Goal: Transaction & Acquisition: Purchase product/service

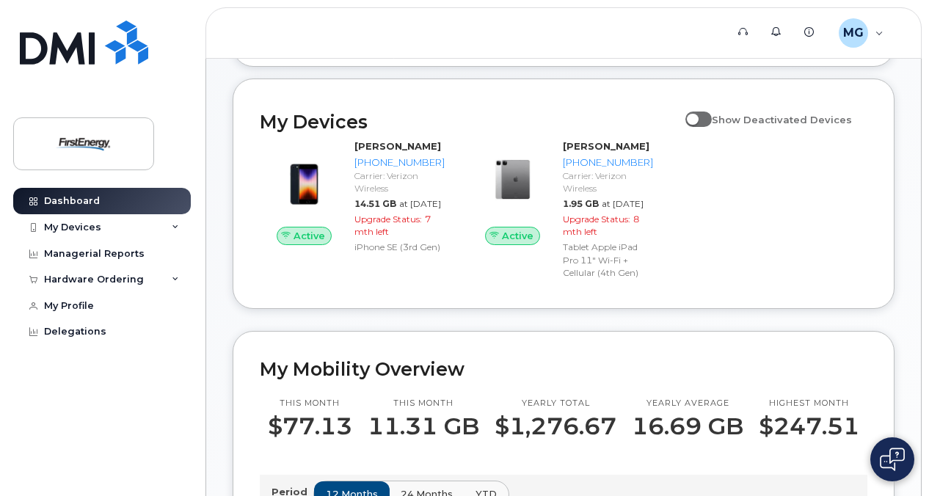
scroll to position [147, 0]
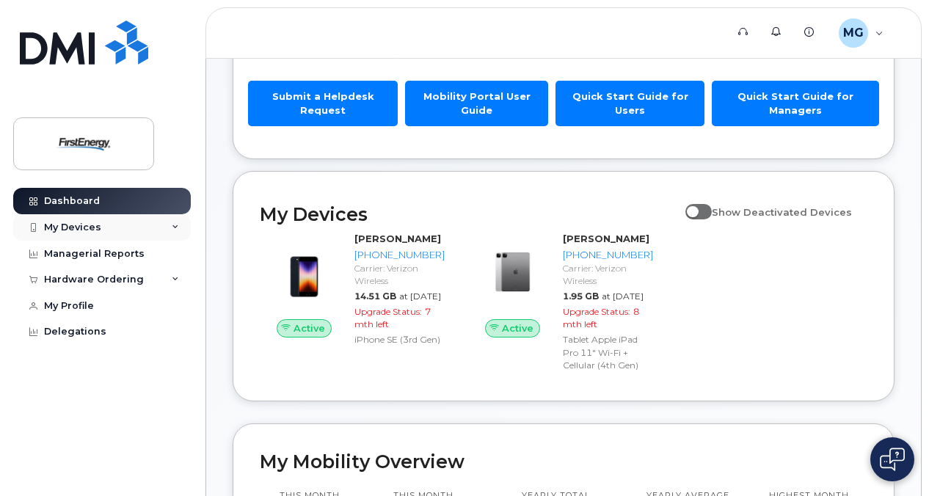
click at [172, 225] on icon at bounding box center [175, 227] width 7 height 7
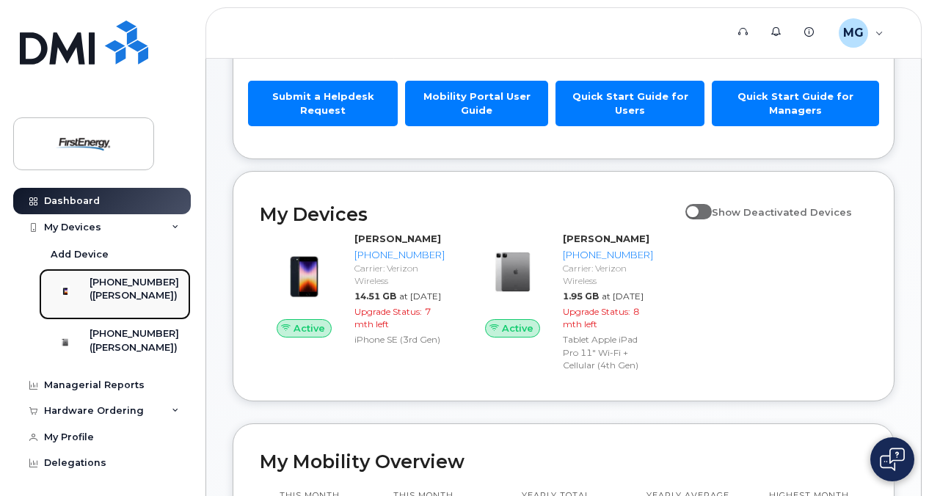
click at [134, 294] on div "([PERSON_NAME])" at bounding box center [135, 295] width 90 height 13
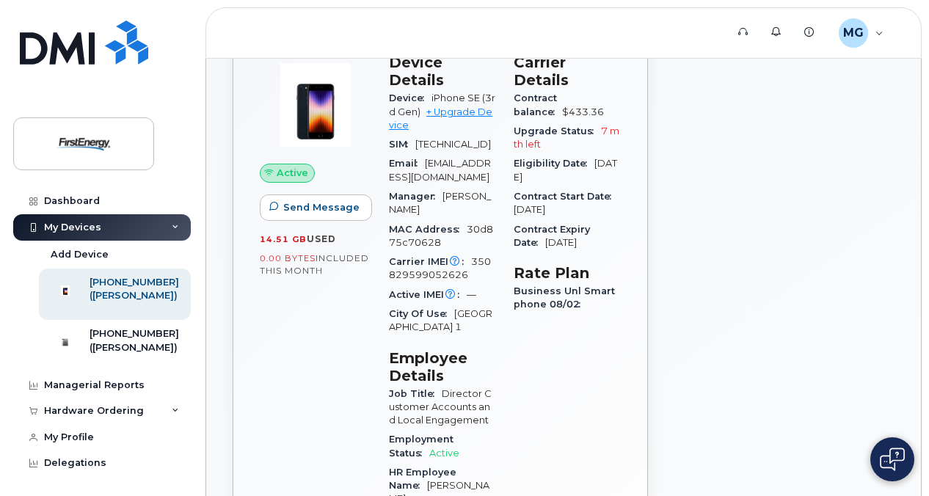
scroll to position [73, 0]
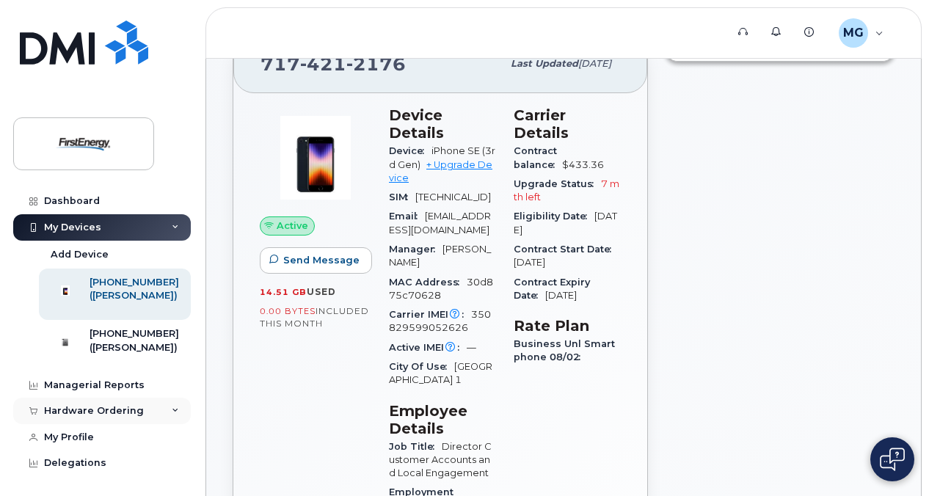
click at [164, 415] on div "Hardware Ordering" at bounding box center [102, 411] width 178 height 26
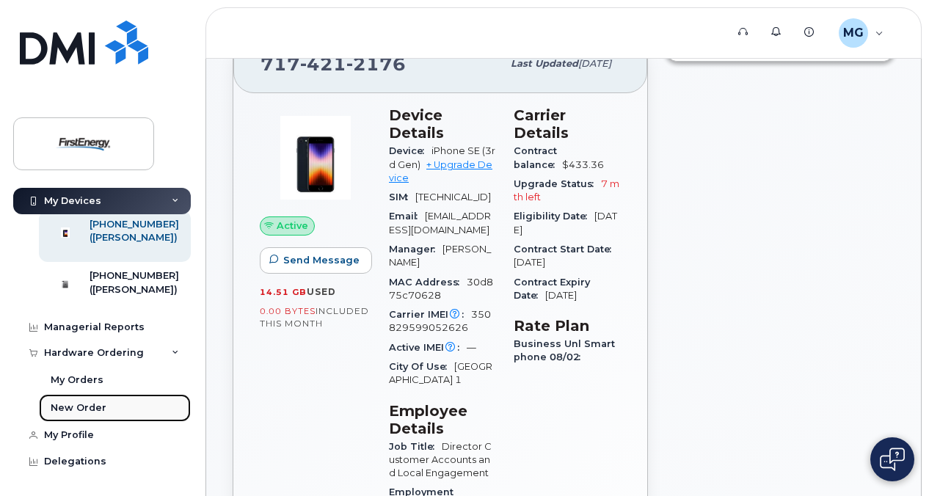
click at [86, 402] on div "New Order" at bounding box center [79, 407] width 56 height 13
click at [441, 161] on link "+ Upgrade Device" at bounding box center [440, 171] width 103 height 24
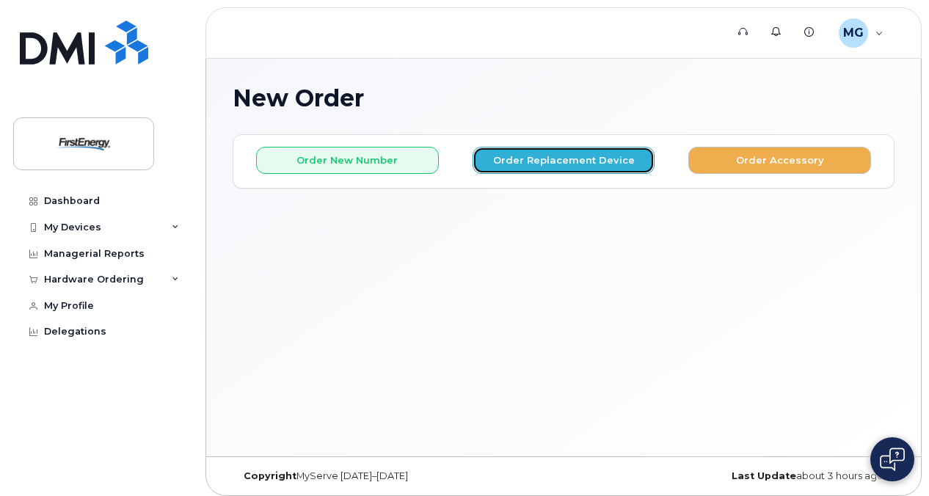
click at [585, 159] on button "Order Replacement Device" at bounding box center [564, 160] width 183 height 27
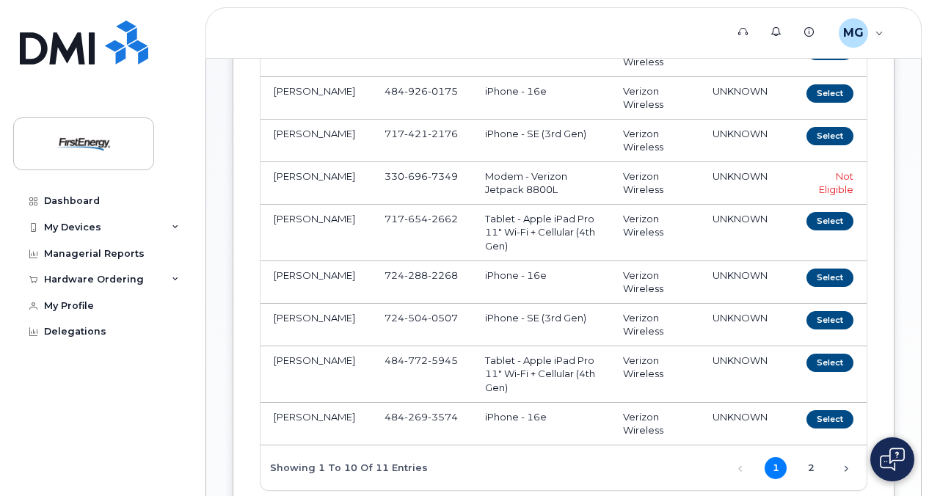
scroll to position [587, 0]
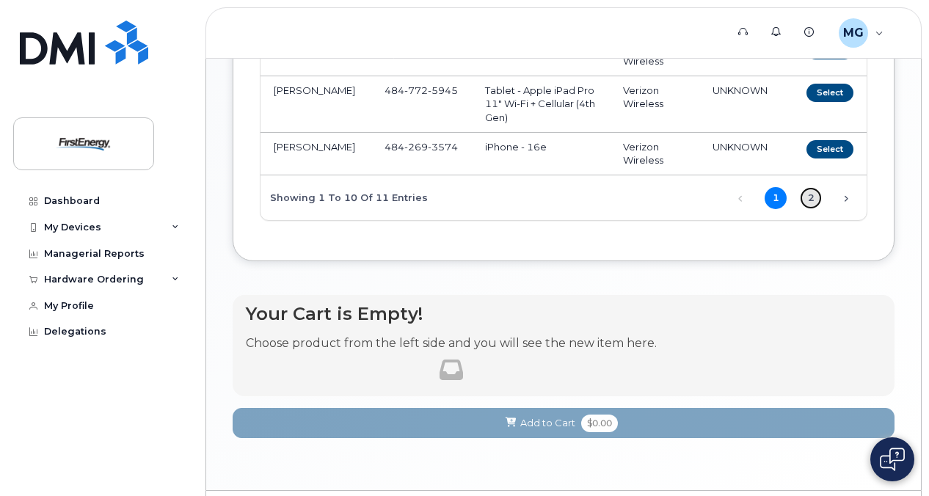
click at [812, 191] on link "2" at bounding box center [811, 198] width 22 height 22
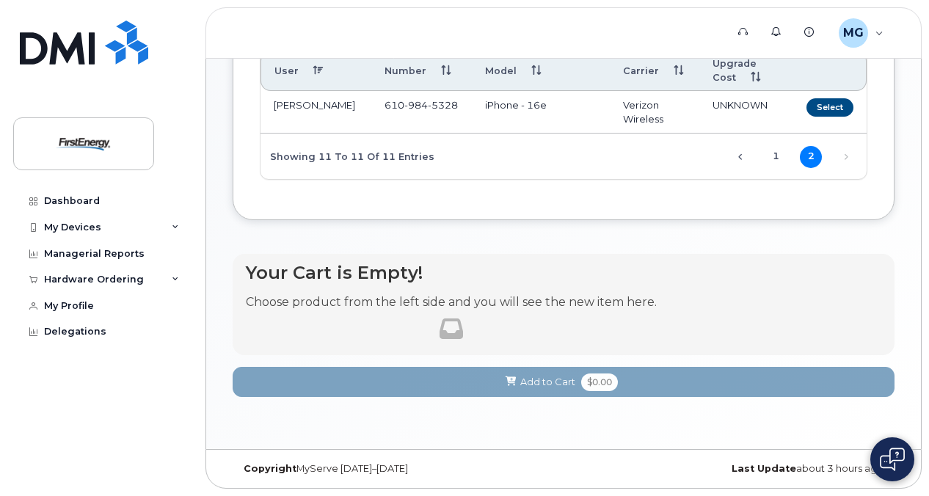
scroll to position [214, 0]
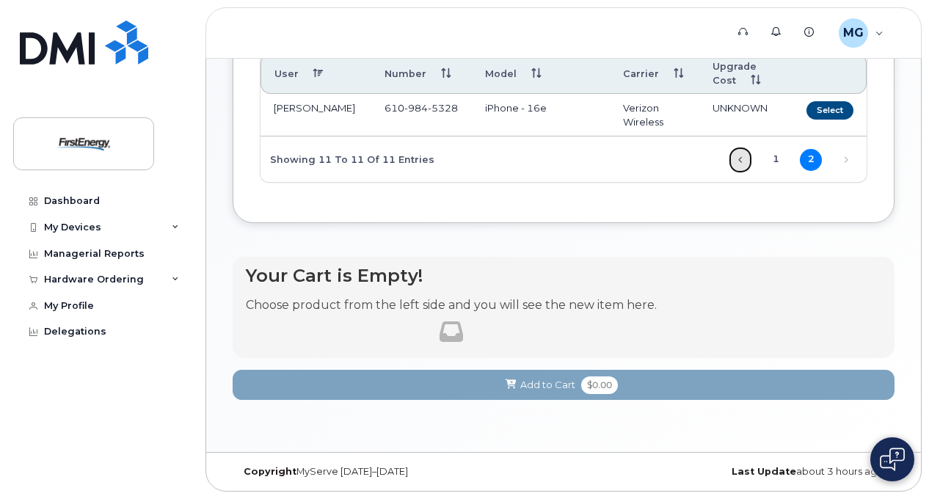
click at [737, 150] on link "Previous" at bounding box center [740, 160] width 22 height 22
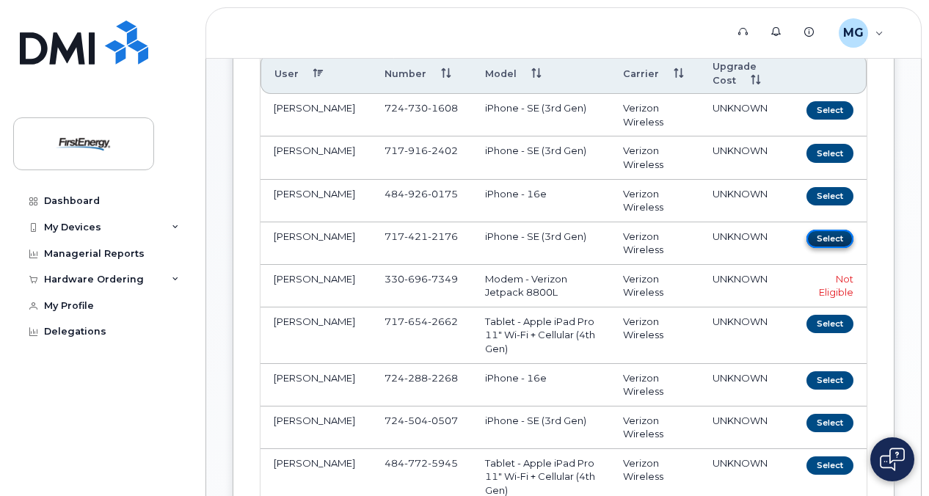
click at [842, 232] on button "Select" at bounding box center [829, 239] width 47 height 18
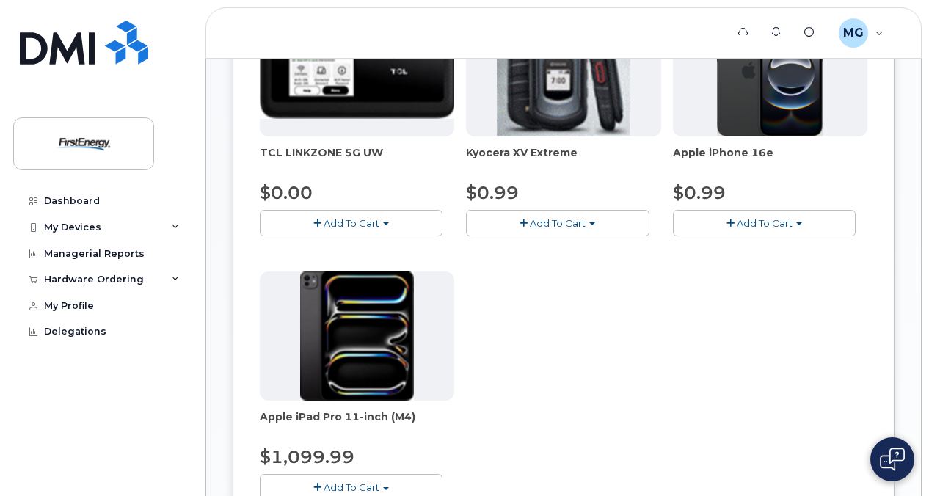
scroll to position [147, 0]
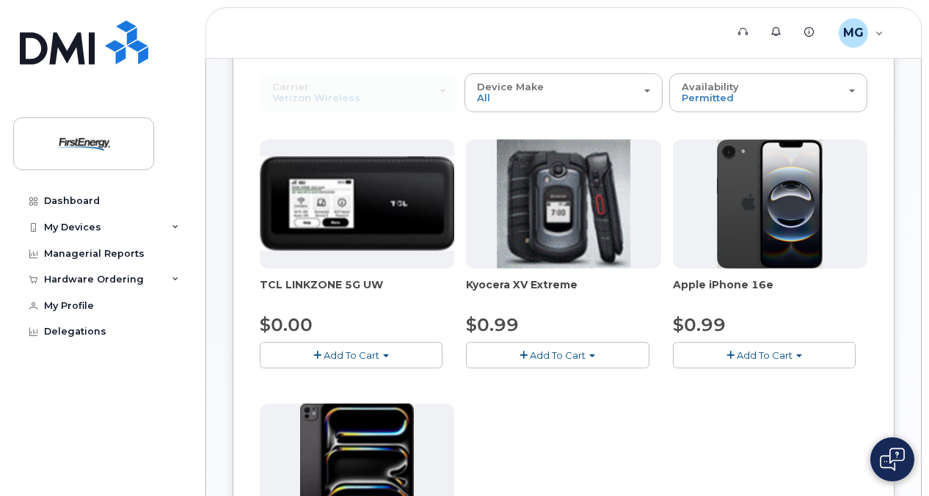
click at [773, 354] on span "Add To Cart" at bounding box center [765, 355] width 56 height 12
click at [797, 351] on button "Add To Cart" at bounding box center [764, 355] width 183 height 26
click at [729, 352] on span "button" at bounding box center [730, 356] width 8 height 10
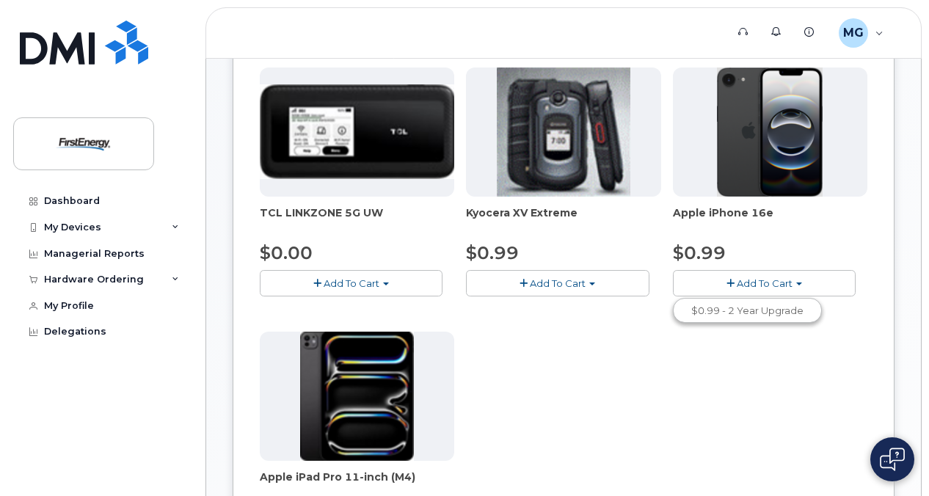
scroll to position [158, 0]
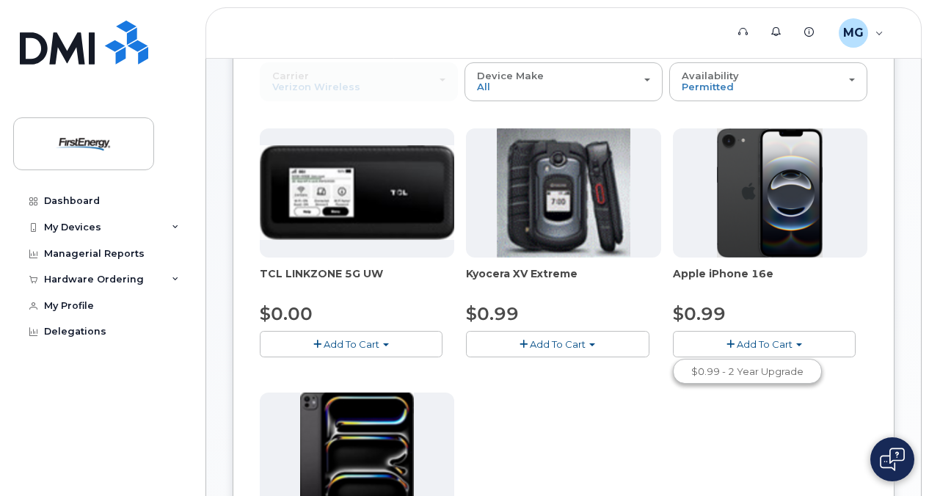
click at [691, 464] on div "TCL LINKZONE 5G UW $0.00 Add To Cart $0.00 - 2 Year Upgrade Kyocera XV Extreme …" at bounding box center [564, 386] width 608 height 517
click at [731, 340] on span "button" at bounding box center [730, 345] width 8 height 10
click at [732, 368] on link "$0.99 - 2 Year Upgrade" at bounding box center [748, 372] width 142 height 18
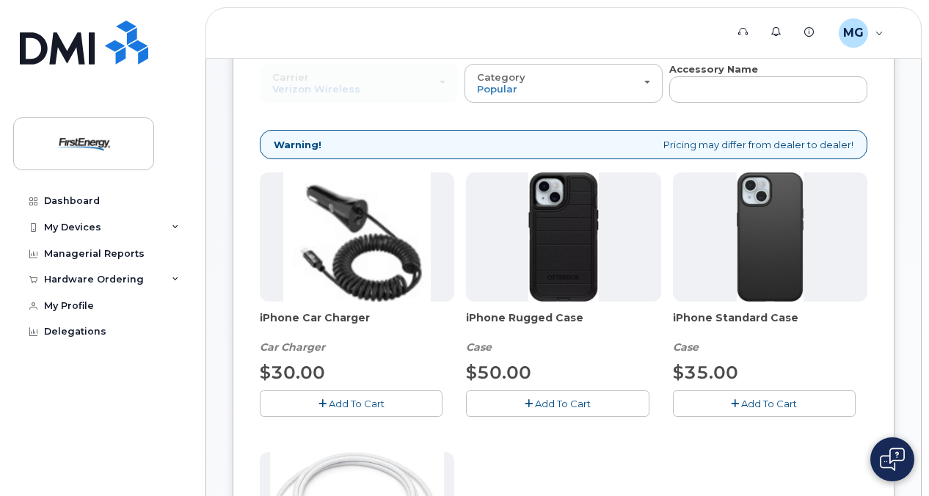
click at [784, 407] on button "Add To Cart" at bounding box center [764, 403] width 183 height 26
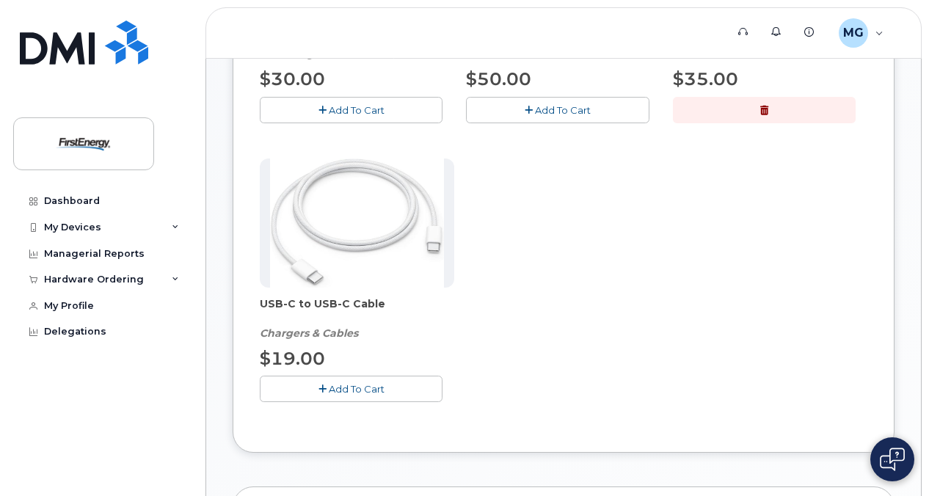
click at [349, 383] on span "Add To Cart" at bounding box center [357, 389] width 56 height 12
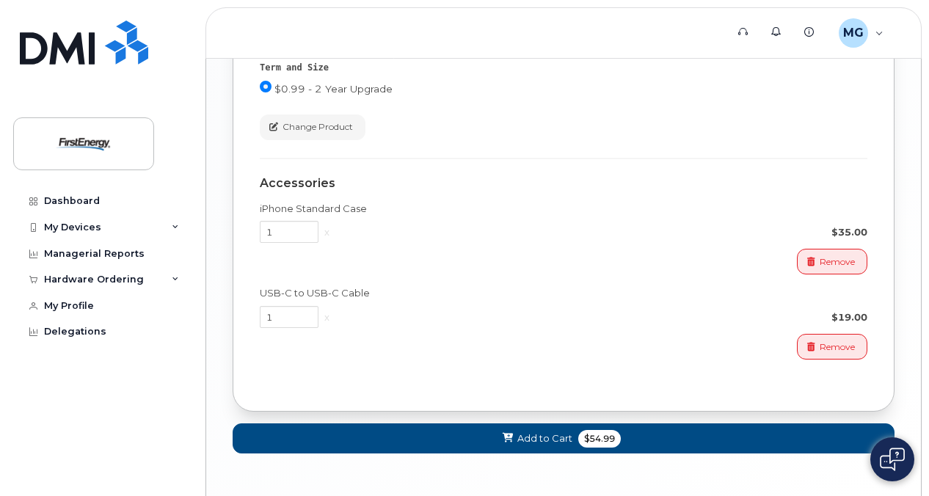
scroll to position [1292, 0]
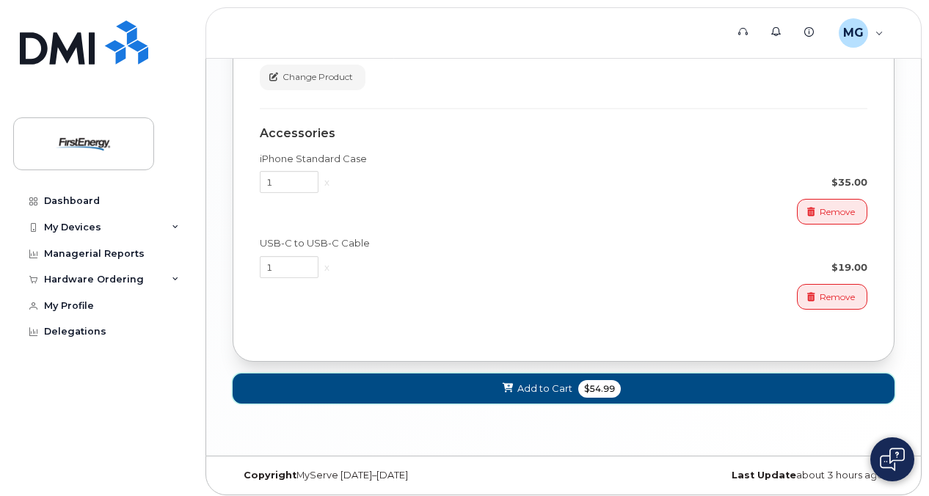
click at [594, 382] on span "$54.99" at bounding box center [599, 389] width 43 height 18
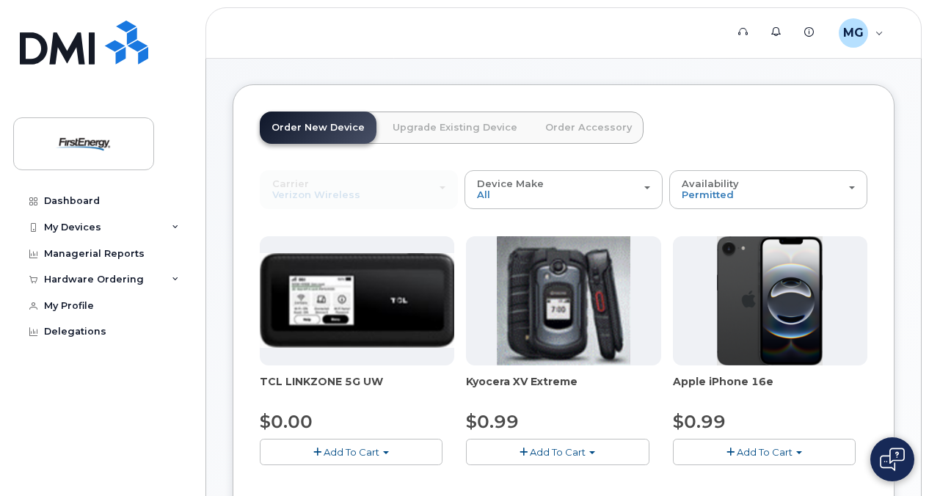
scroll to position [0, 0]
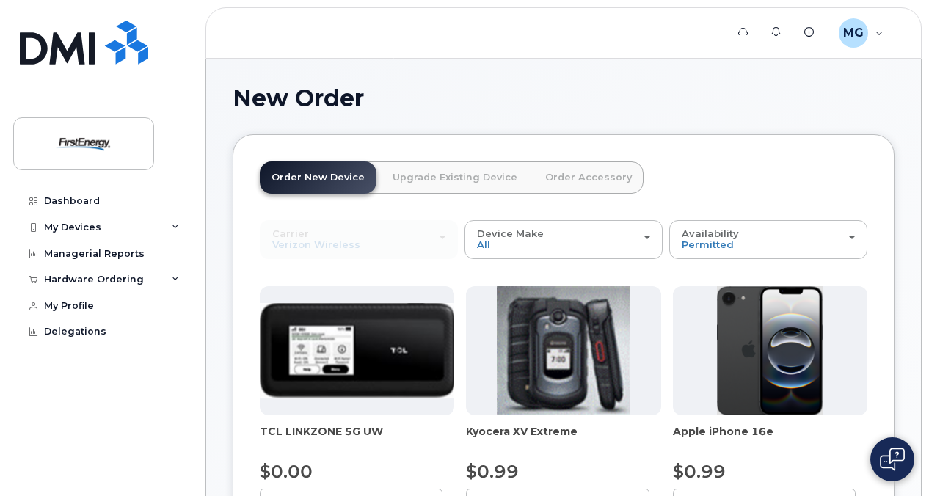
click at [550, 176] on link "Order Accessory" at bounding box center [588, 177] width 110 height 32
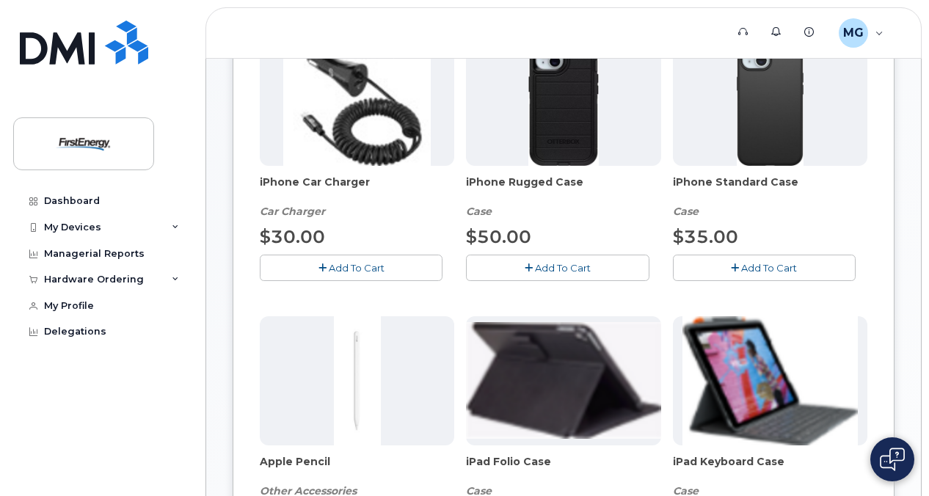
scroll to position [147, 0]
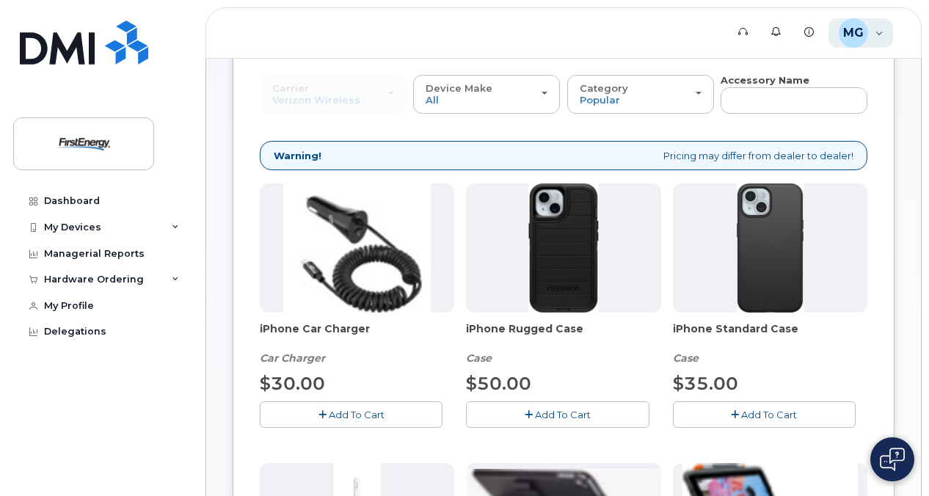
click at [884, 36] on div "MG Matthew Gregorits Employee" at bounding box center [860, 32] width 65 height 29
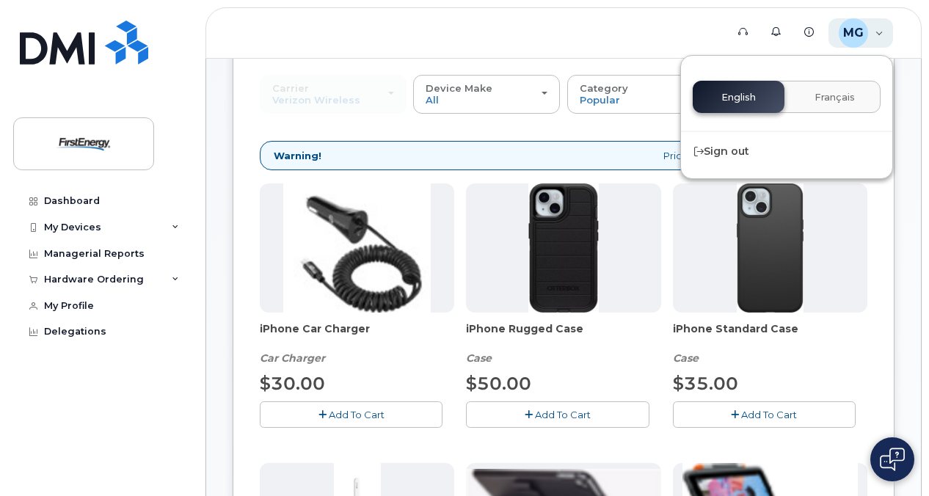
click at [850, 35] on span "MG" at bounding box center [853, 33] width 21 height 18
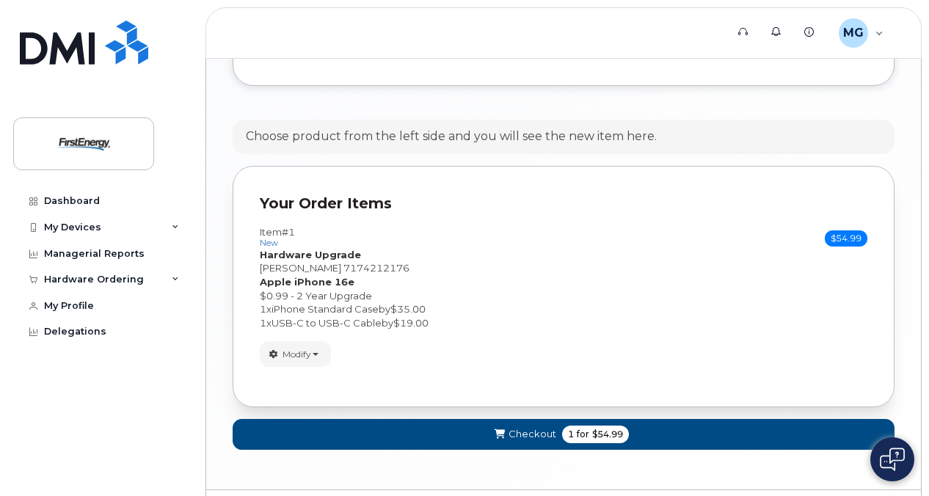
scroll to position [1132, 0]
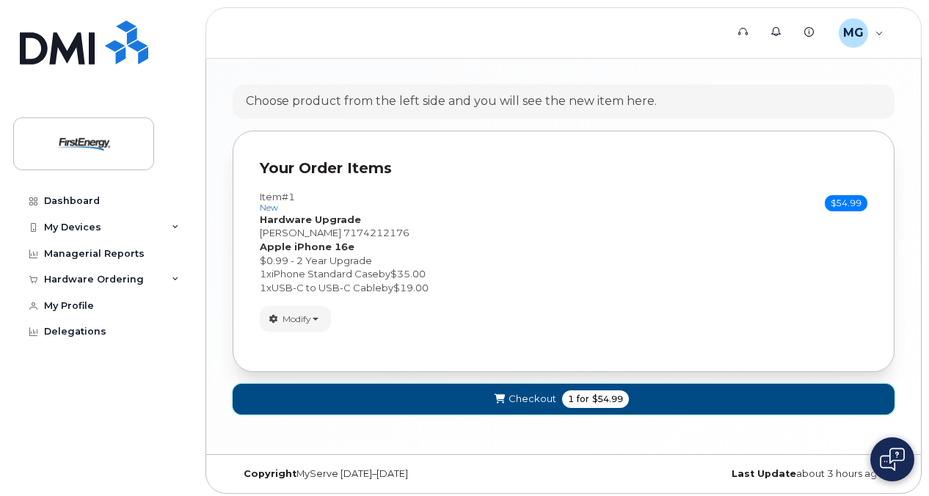
click at [543, 392] on span "Checkout" at bounding box center [533, 399] width 48 height 14
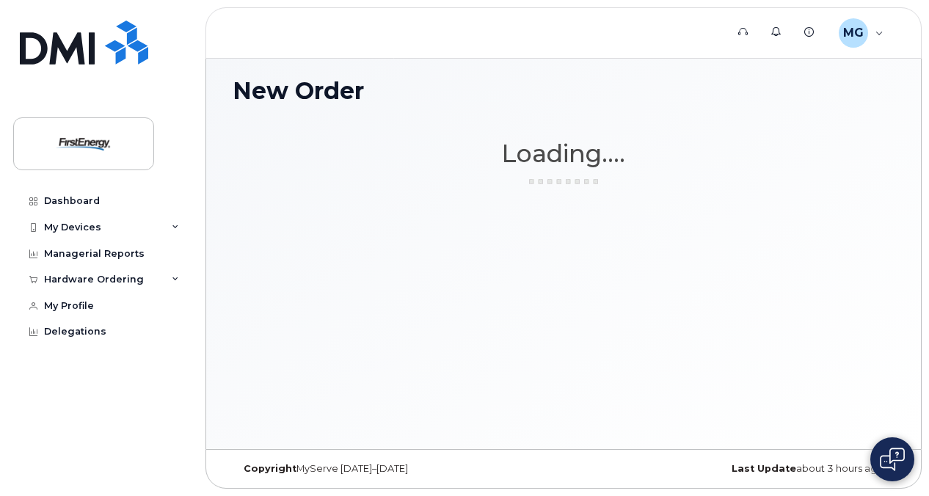
scroll to position [7, 0]
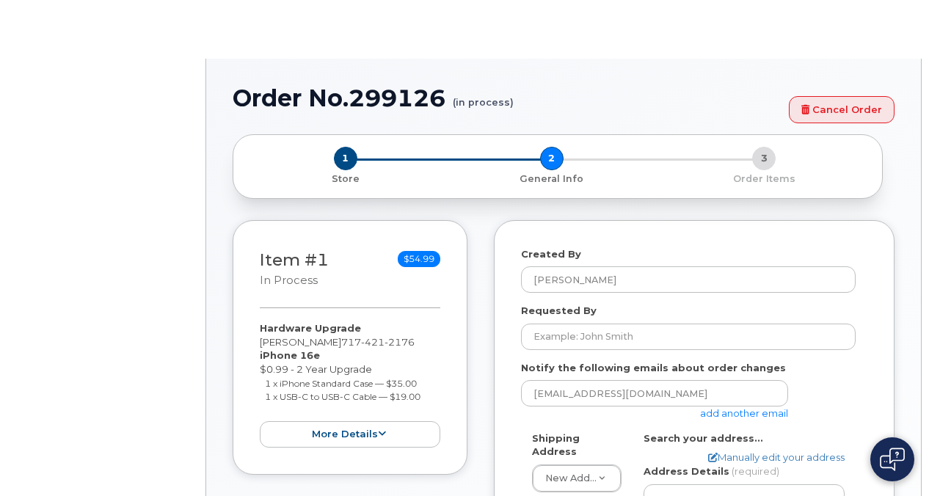
select select
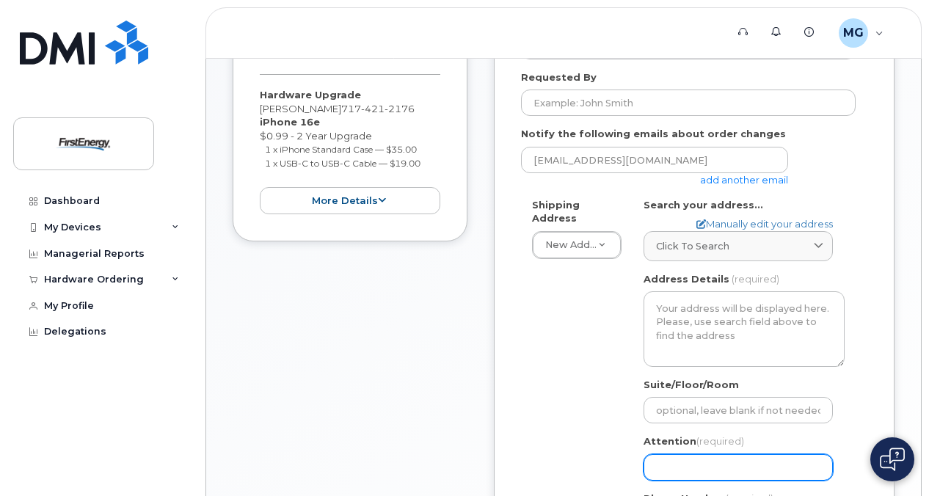
scroll to position [213, 0]
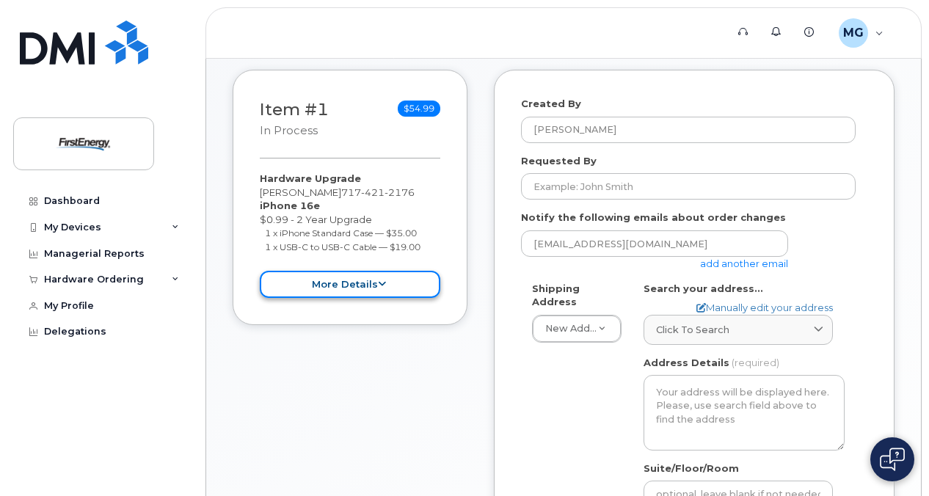
click at [391, 279] on button "more details" at bounding box center [350, 284] width 181 height 27
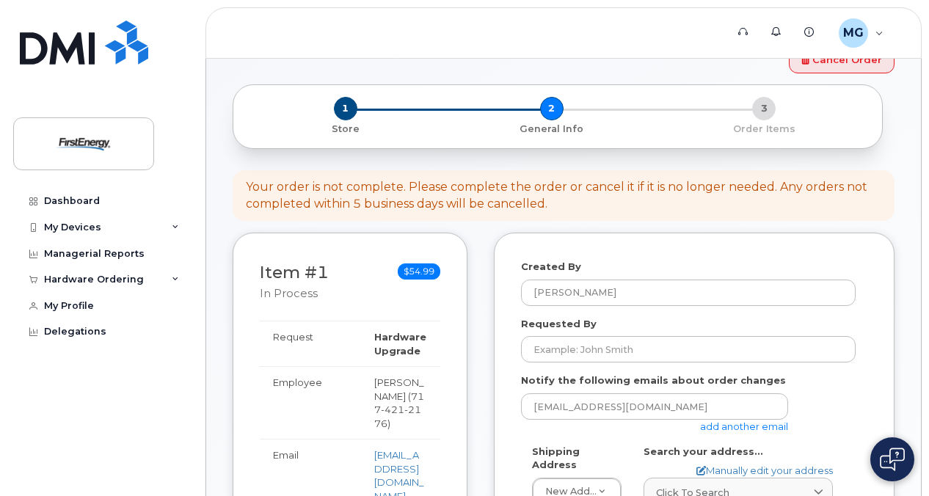
scroll to position [73, 0]
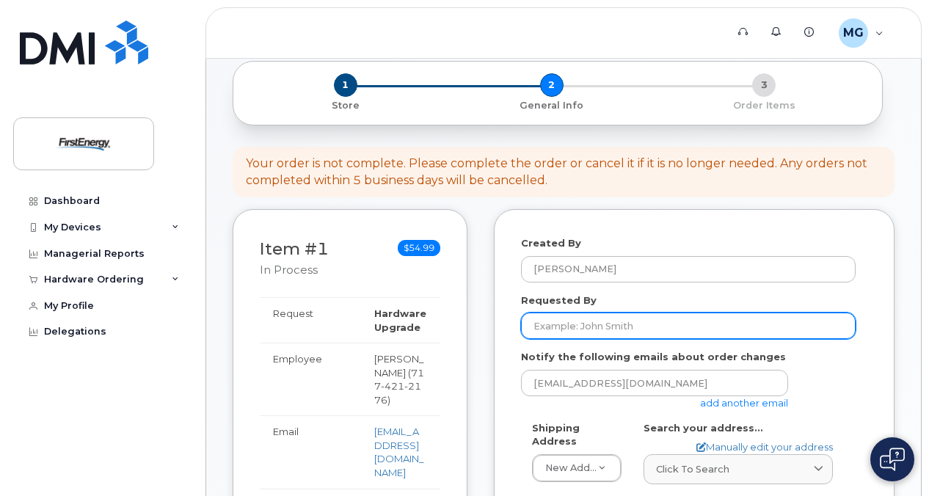
click at [660, 326] on input "Requested By" at bounding box center [688, 326] width 335 height 26
type input "[PERSON_NAME]"
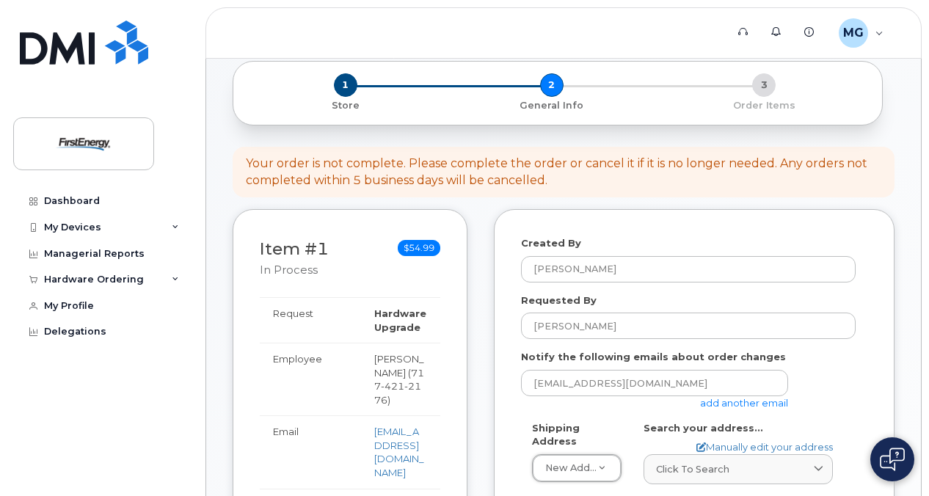
scroll to position [220, 0]
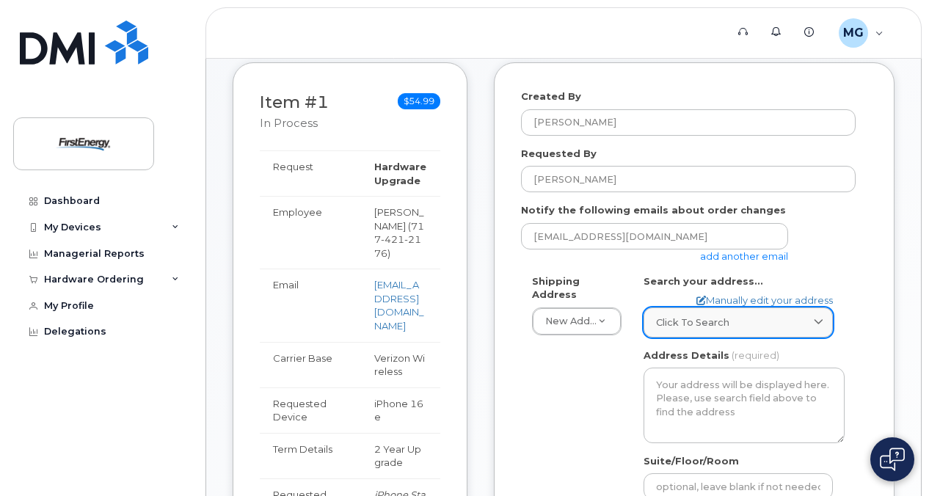
click at [825, 320] on span at bounding box center [819, 323] width 14 height 14
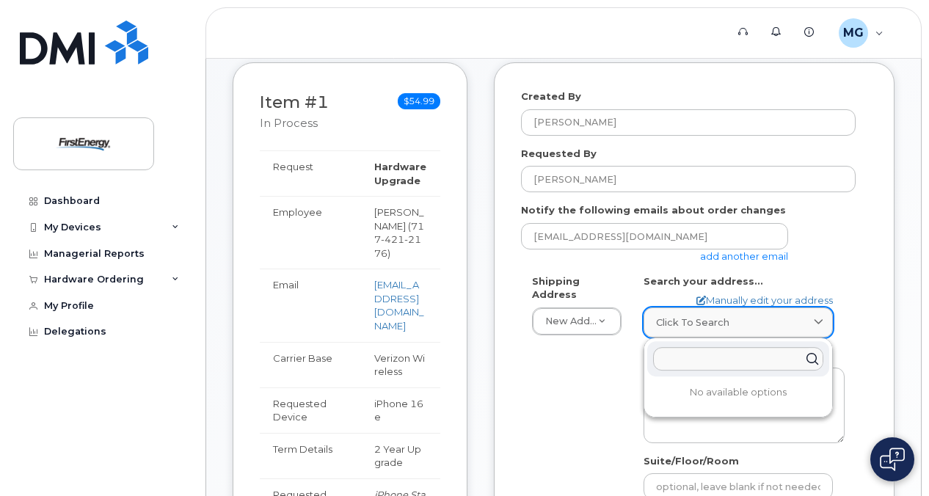
click at [816, 323] on icon at bounding box center [819, 323] width 10 height 10
click at [794, 297] on link "Manually edit your address" at bounding box center [764, 301] width 136 height 14
select select
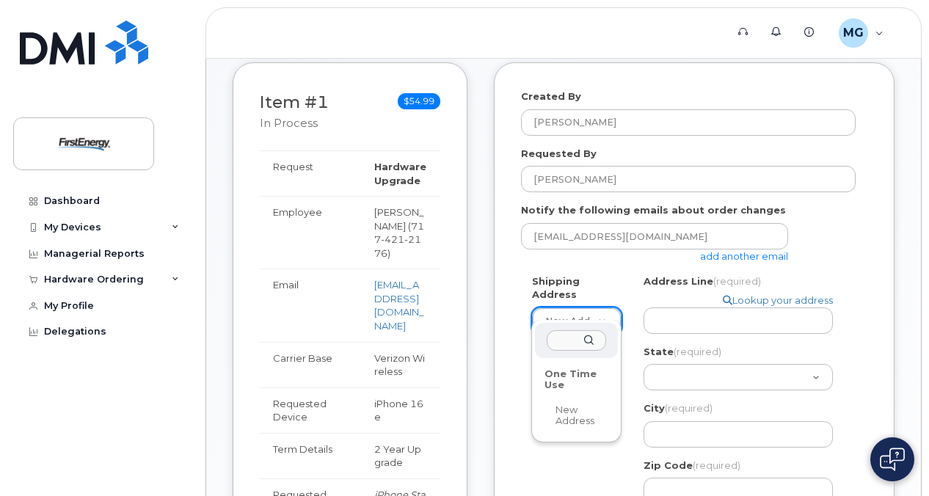
click at [586, 377] on div "One Time Use" at bounding box center [575, 380] width 73 height 34
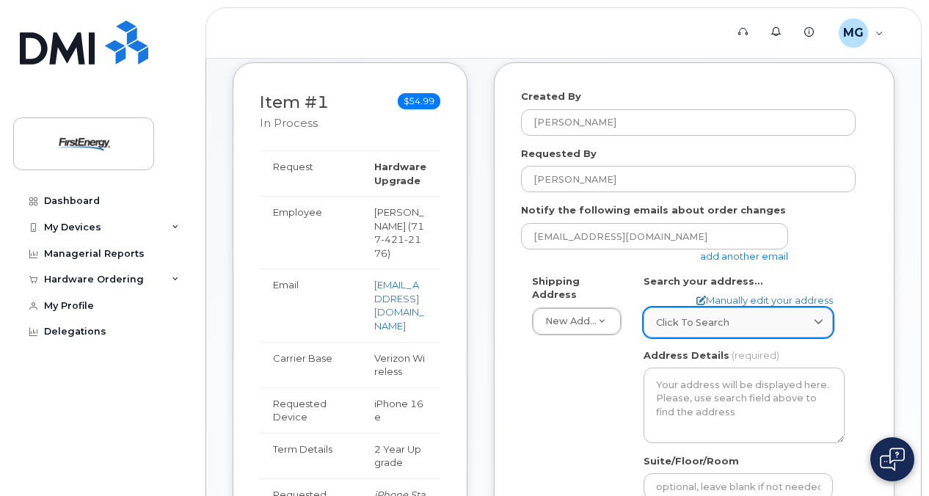
click at [723, 323] on span "Click to search" at bounding box center [692, 323] width 73 height 14
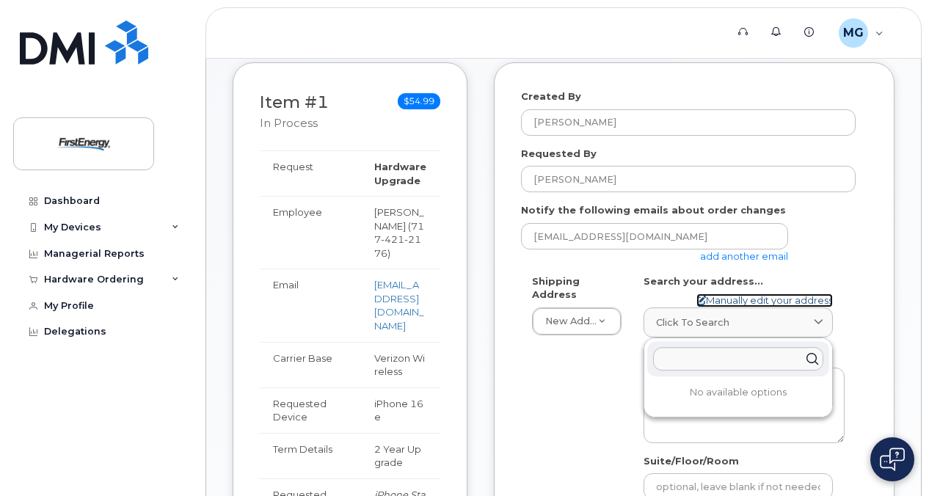
click at [774, 298] on link "Manually edit your address" at bounding box center [764, 301] width 136 height 14
select select
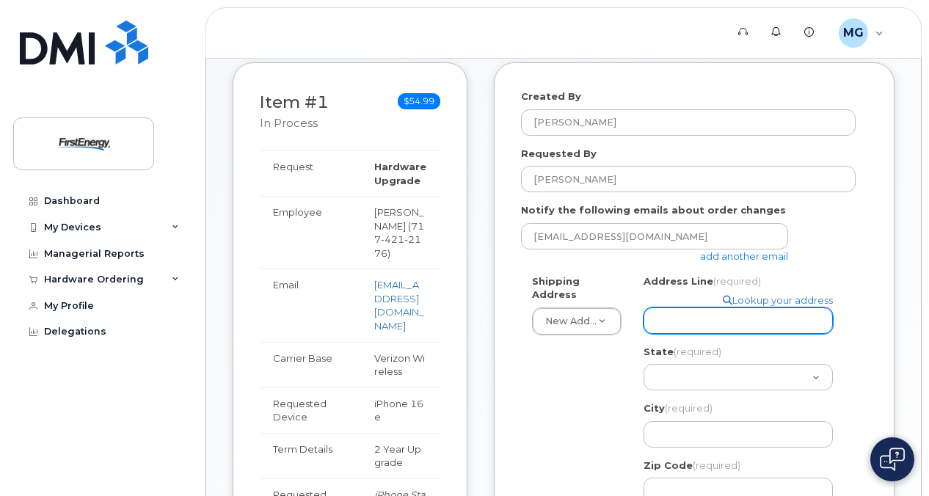
click at [751, 311] on input "Address Line (required)" at bounding box center [738, 320] width 189 height 26
select select
type input "M"
select select
type input "Ma"
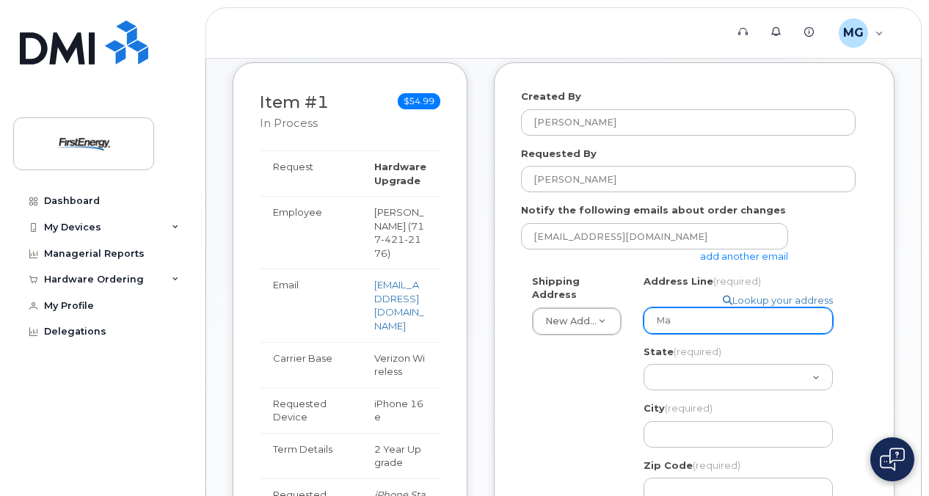
select select
type input "Mat"
select select
type input "Matt"
select select
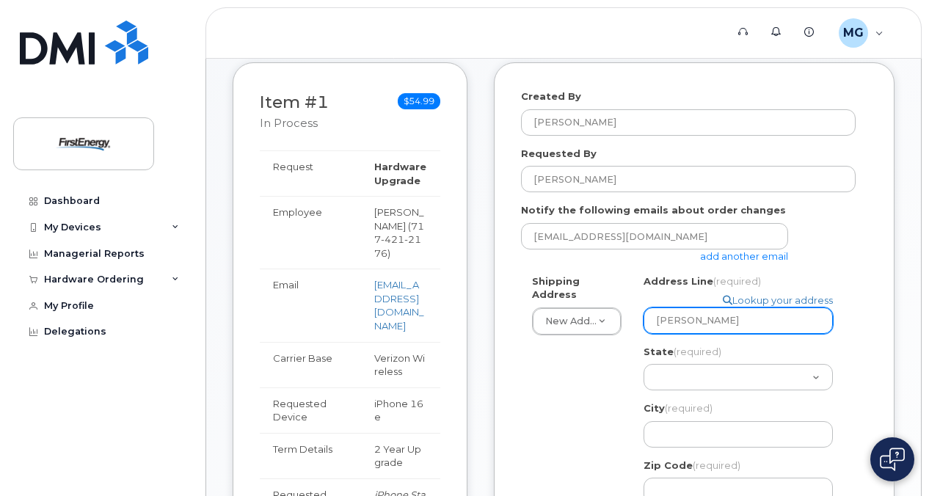
type input "Matth"
select select
type input "Matthe"
select select
type input "Matthew"
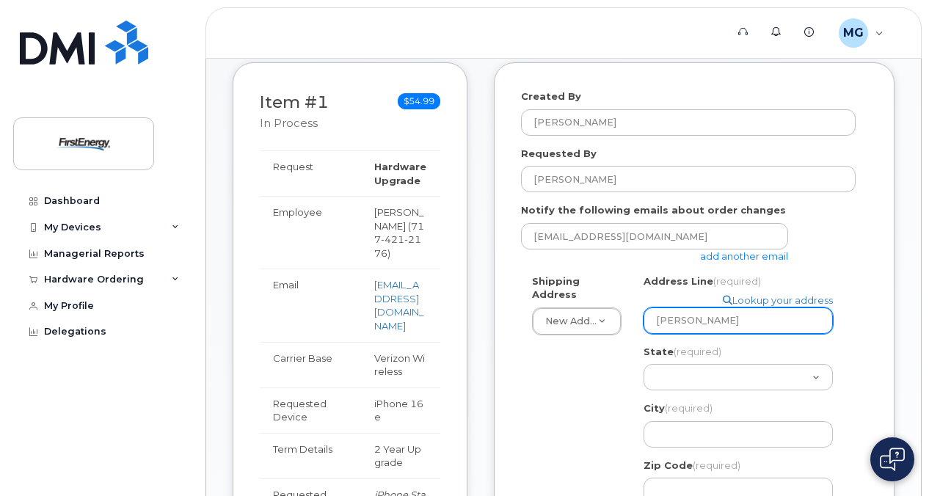
select select
type input "Matthe"
select select
type input "Matth"
select select
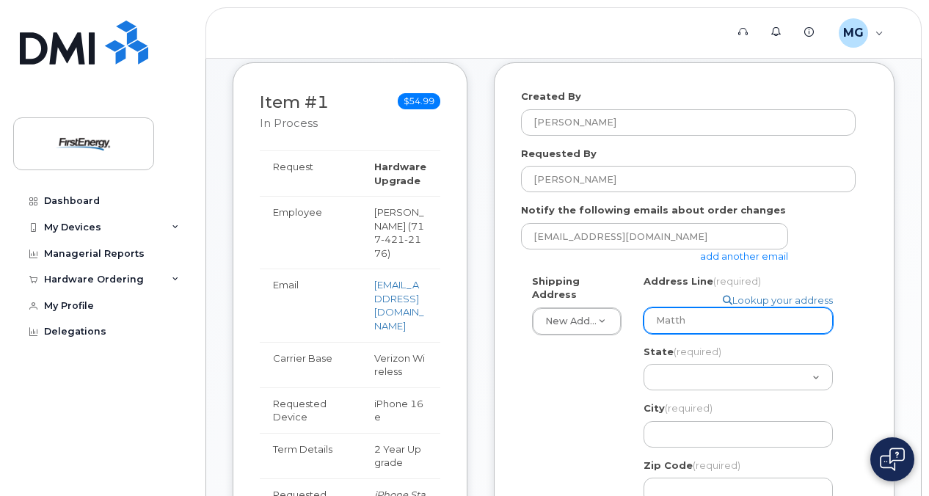
type input "Matt"
select select
type input "Mat"
select select
type input "Ma"
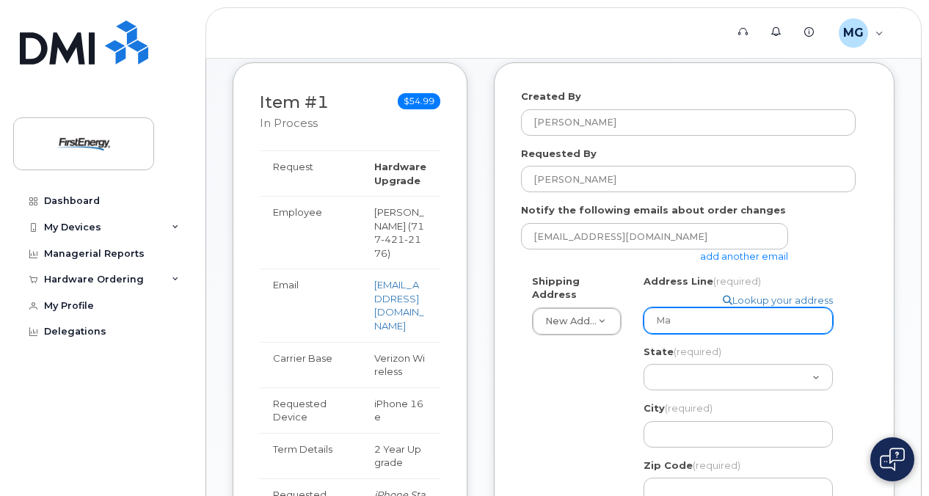
select select
type input "M"
select select
type input "2"
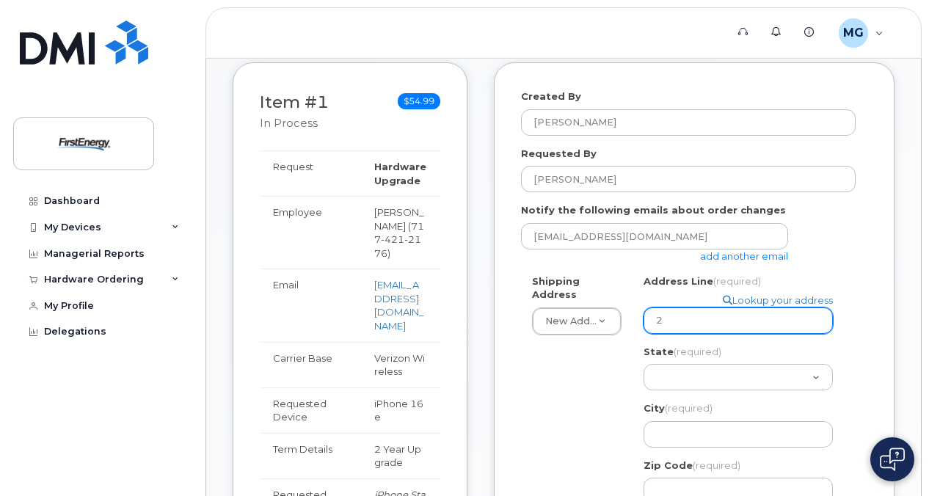
select select
type input "28"
select select
type input "280"
select select
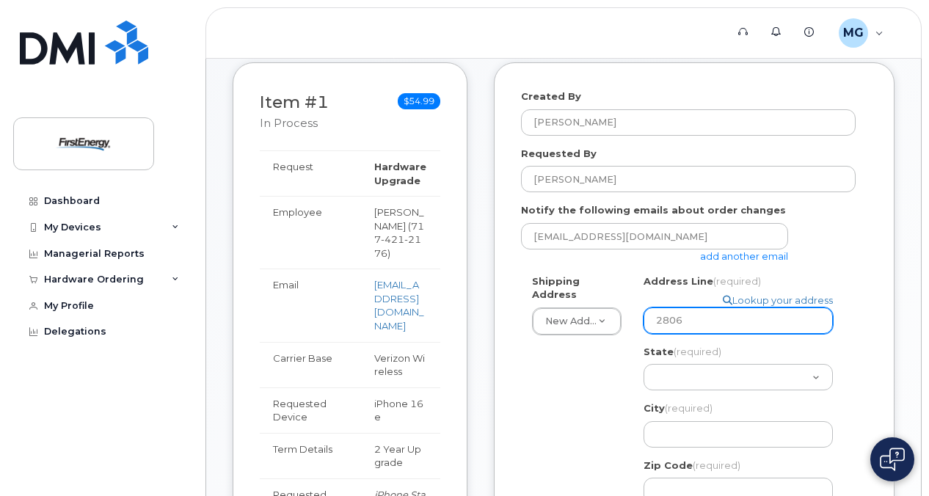
type input "2806"
select select
type input "2806 S"
select select
type input "2806 Sw"
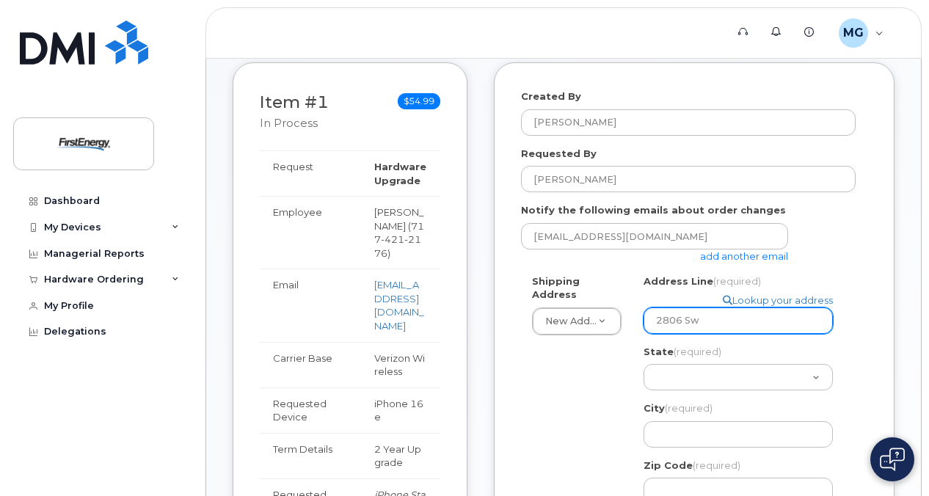
select select
type input "2806 Swe"
select select
type input "2806 Swee"
select select
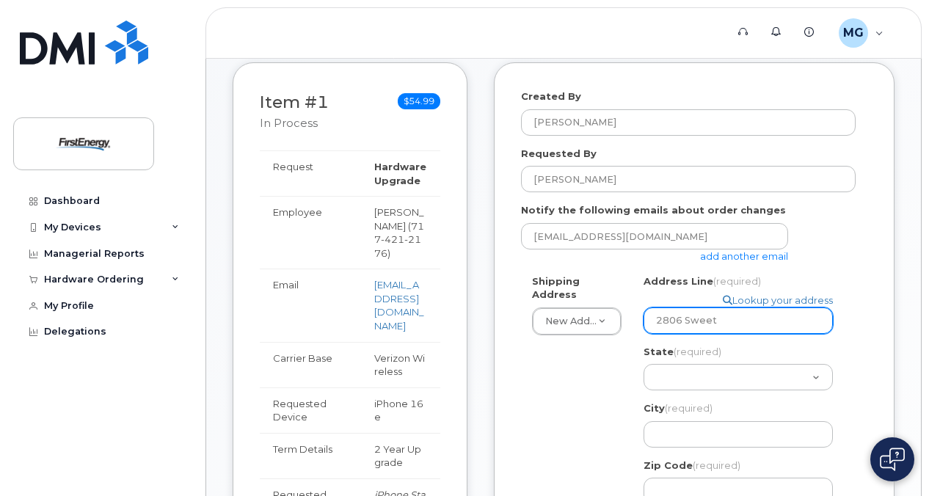
type input "2806 Sweet"
select select
type input "2806 Sweet B"
select select
type input "2806 Sweet Bi"
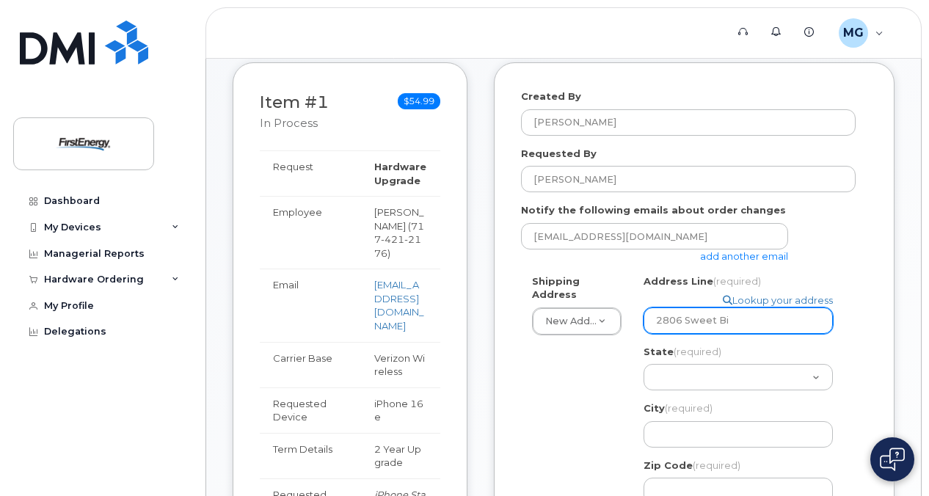
select select
type input "2806 Sweet Bir"
select select
type input "2806 Sweet Birc"
select select
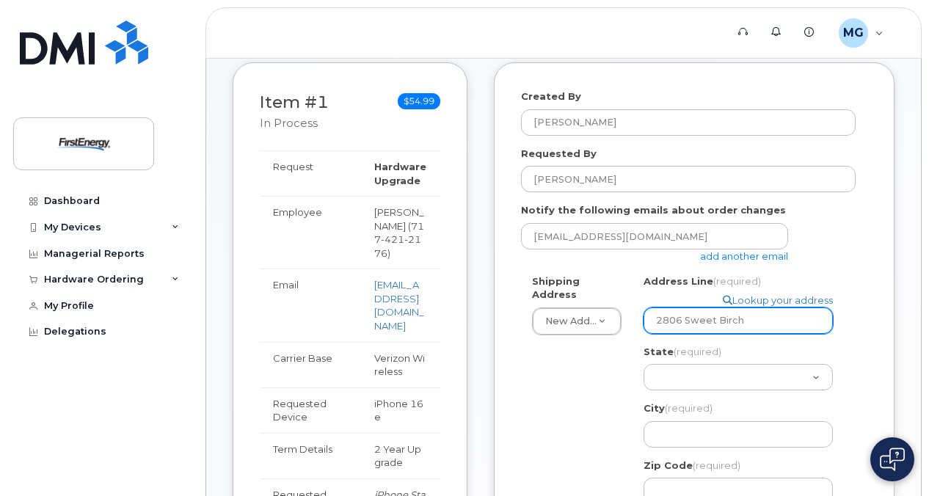
type input "2806 Sweet Birch"
select select
type input "2806 Sweet Birch C"
select select
type input "2806 Sweet Birch Co"
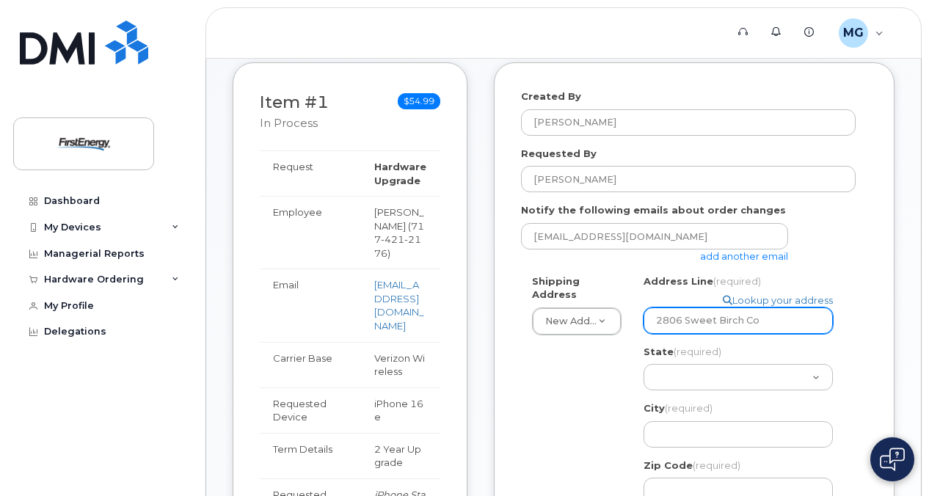
select select
type input "2806 Sweet Birch Cou"
select select
type input "2806 Sweet Birch Cour"
select select
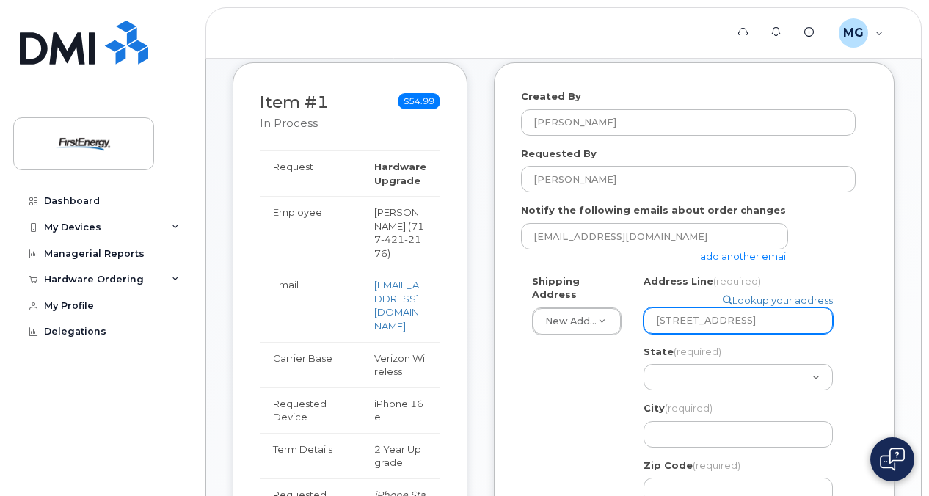
type input "2806 Sweet Birch Court"
select select "HI"
select select
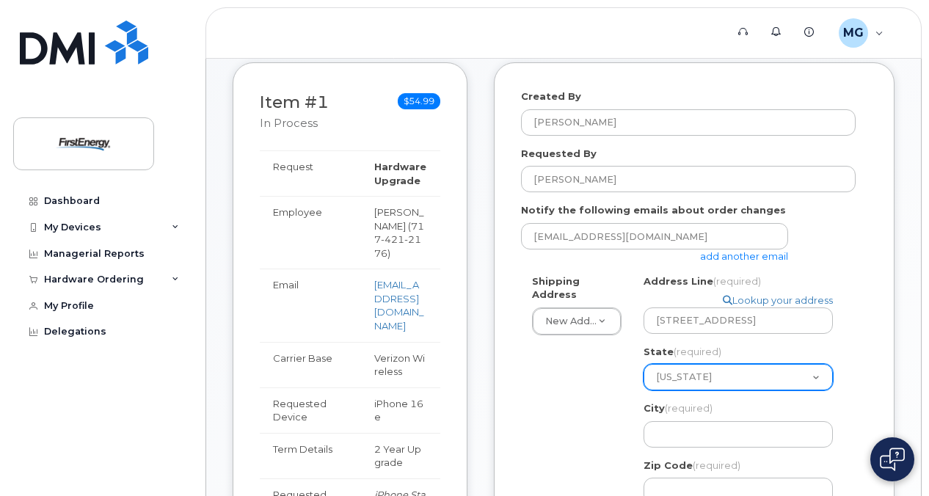
click at [704, 369] on select "Alabama Alaska American Samoa Arizona Arkansas California Colorado Connecticut …" at bounding box center [738, 377] width 189 height 26
select select "PA"
click at [644, 364] on select "Alabama Alaska American Samoa Arizona Arkansas California Colorado Connecticut …" at bounding box center [738, 377] width 189 height 26
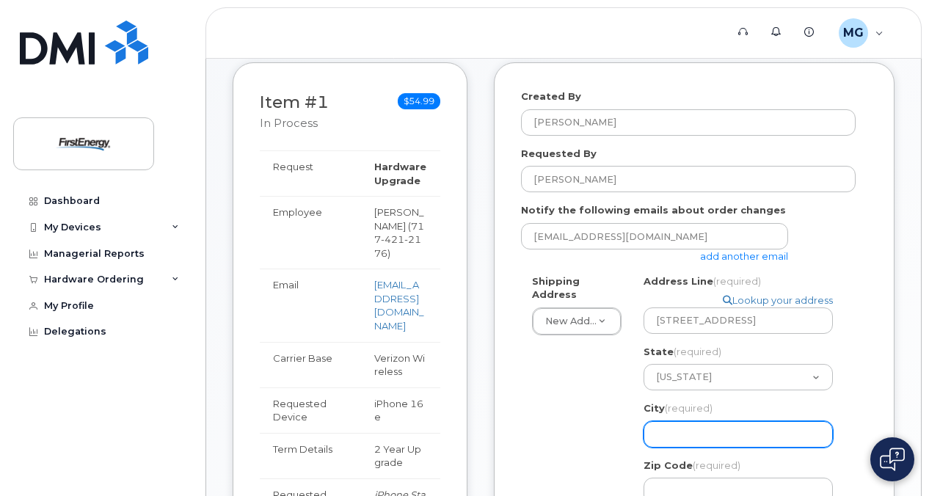
click at [663, 442] on input "City (required)" at bounding box center [738, 434] width 189 height 26
select select
type input "H"
select select
type input "Ha"
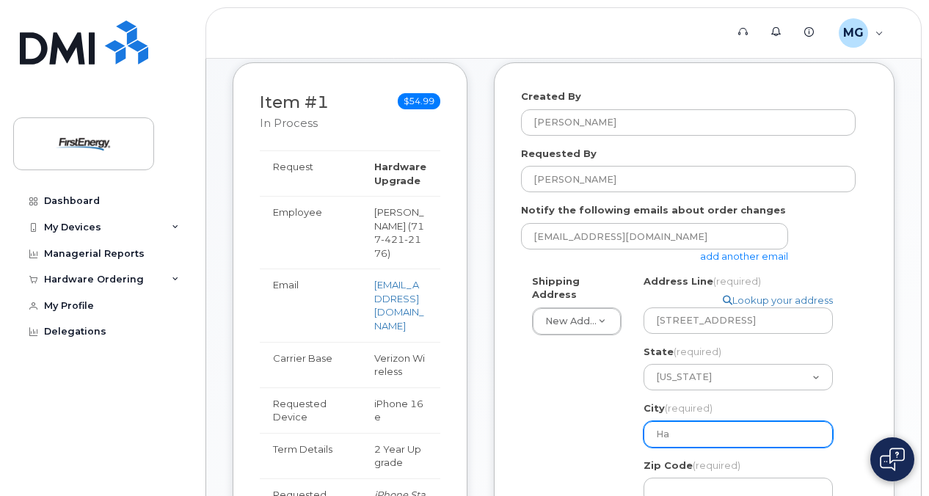
select select
type input "Har"
select select
type input "Harr"
select select
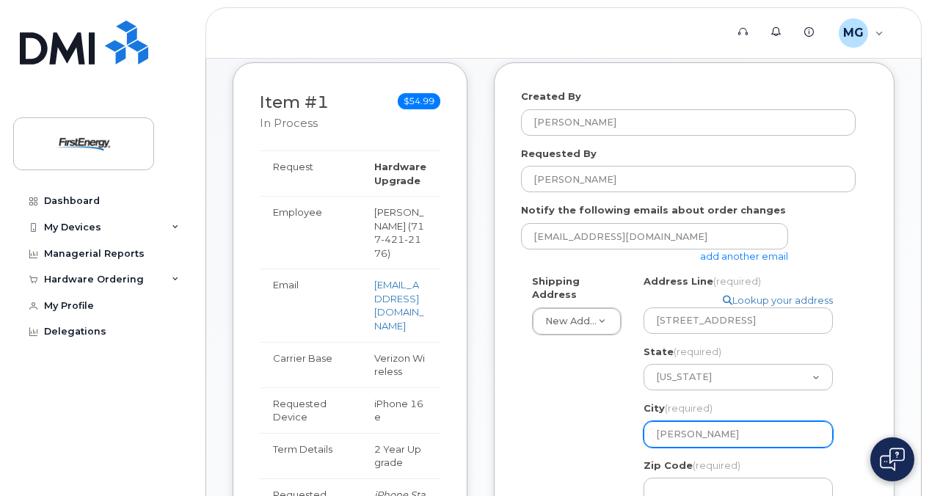
type input "Harri"
select select
type input "Harris"
select select
type input "Harrisb"
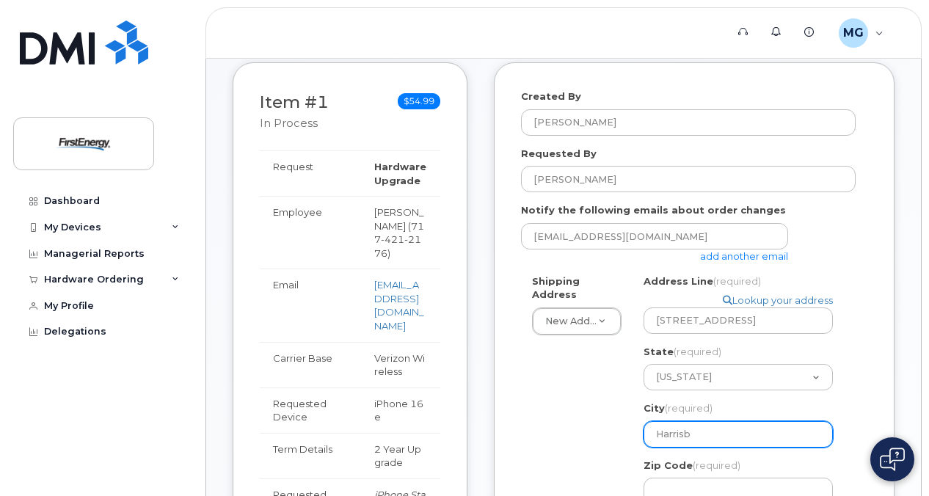
select select
type input "Harrisbu"
select select
type input "Harrisbur"
select select
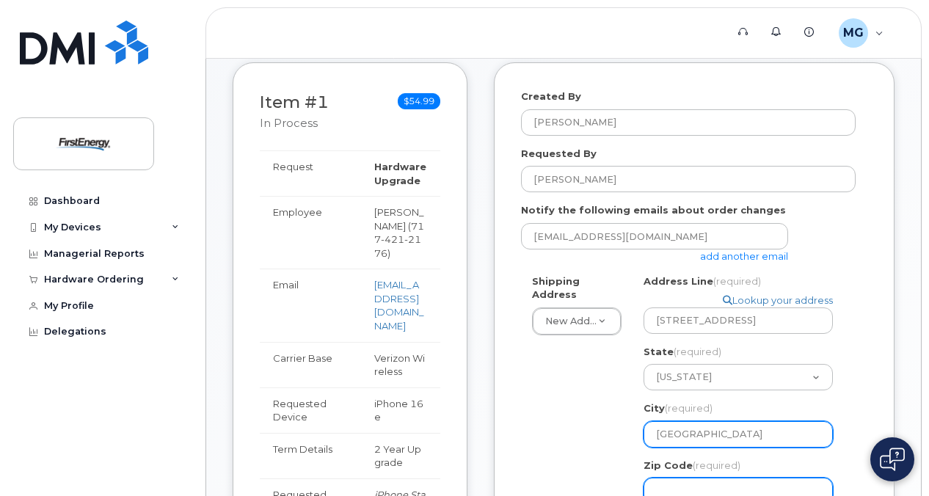
type input "Harrisburg"
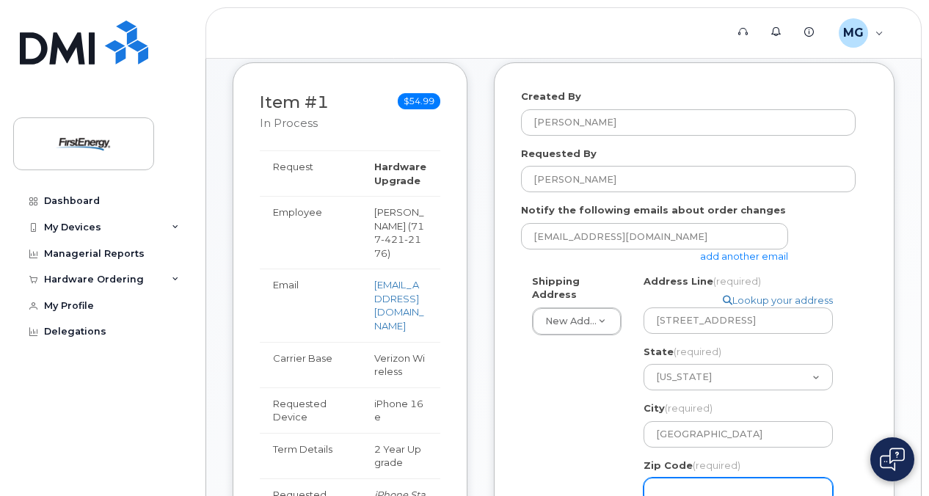
click at [706, 478] on input "Zip Code (required)" at bounding box center [738, 491] width 189 height 26
type input "17112"
type input "2806 Sweet Birch Court"
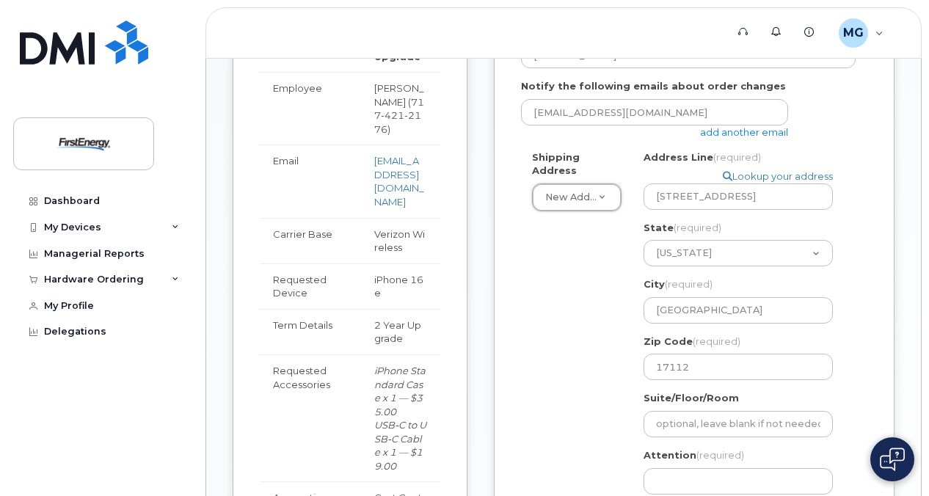
scroll to position [440, 0]
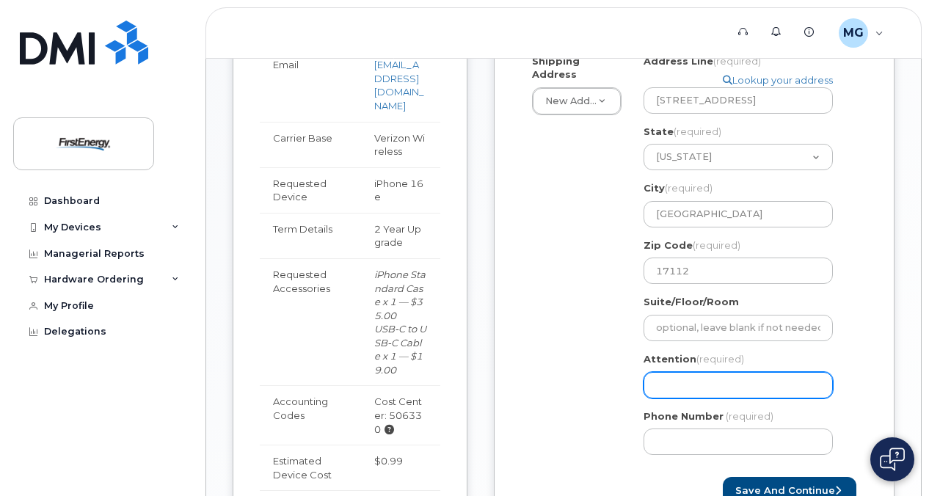
click at [691, 379] on input "Attention (required)" at bounding box center [738, 385] width 189 height 26
select select
type input "M"
select select
type input "Ma"
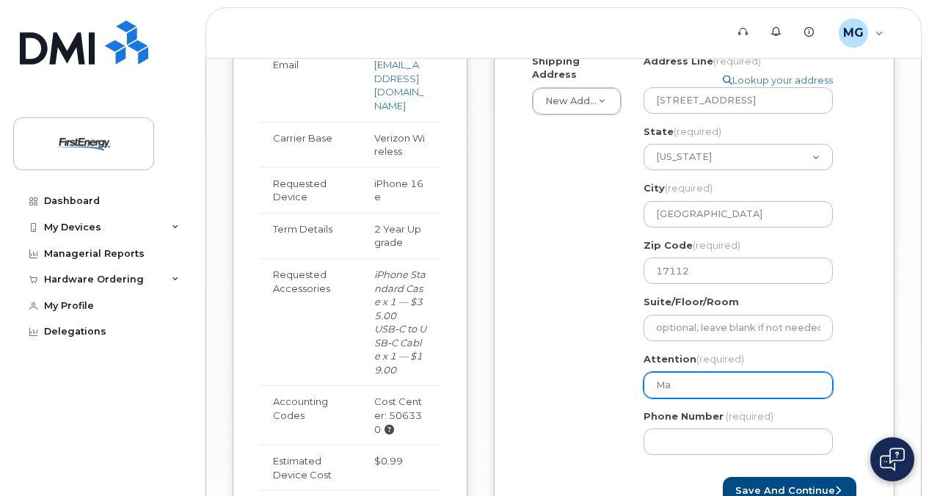
select select
type input "Mat"
select select
type input "Matt"
select select
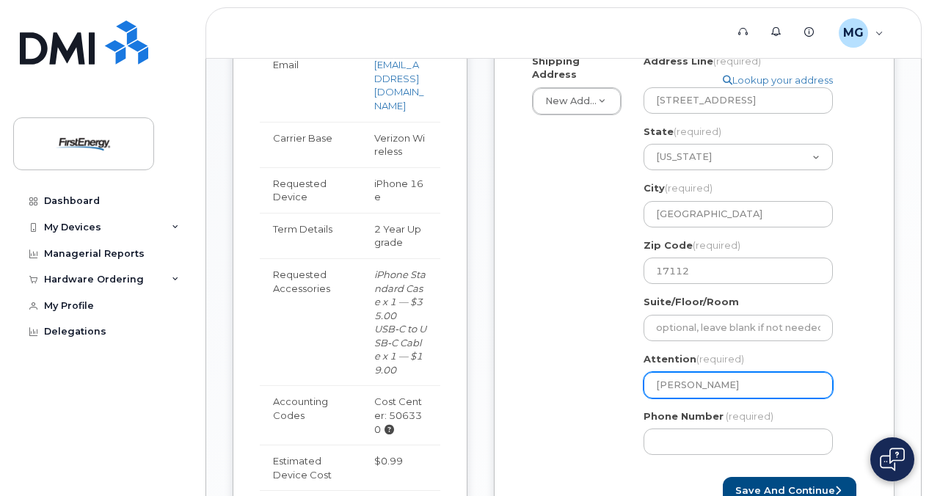
type input "Matt G"
select select
type input "Matt Gr"
select select
type input "Matt Grg"
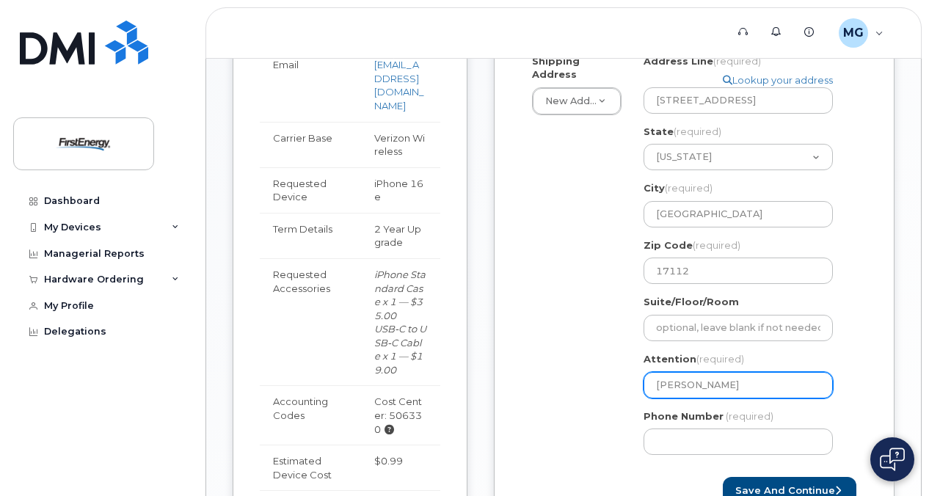
select select
type input "Matt Gr"
select select
type input "Matt Gre"
select select
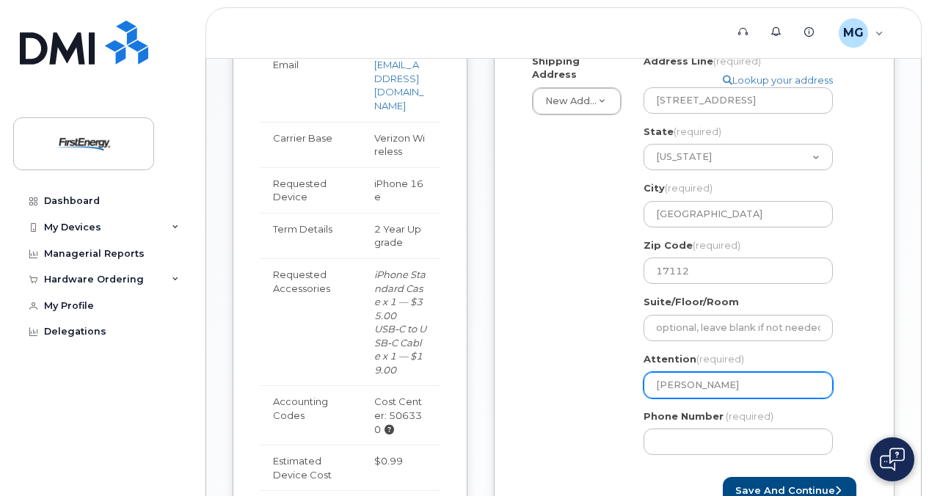
type input "Matt Greg"
select select
type input "Matt Grego"
select select
type input "Matt Gregor"
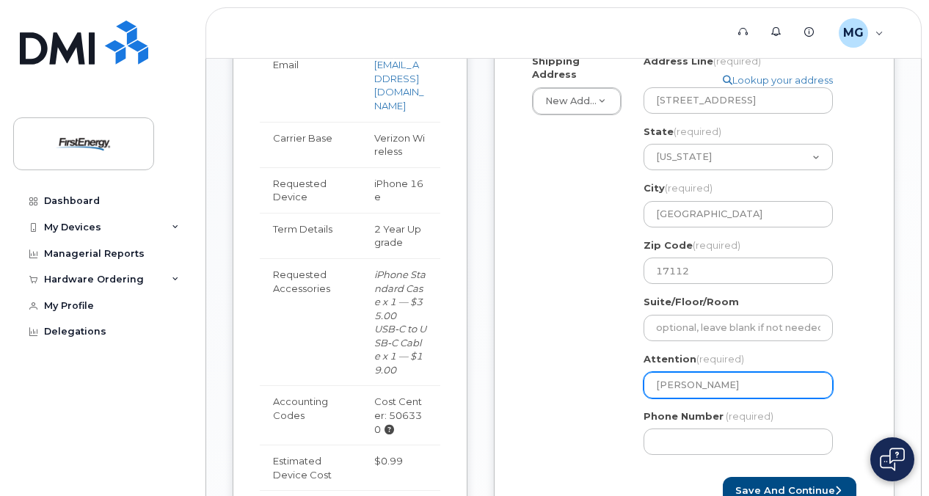
select select
type input "Matt Gregori"
select select
type input "Matt Gregorit"
select select
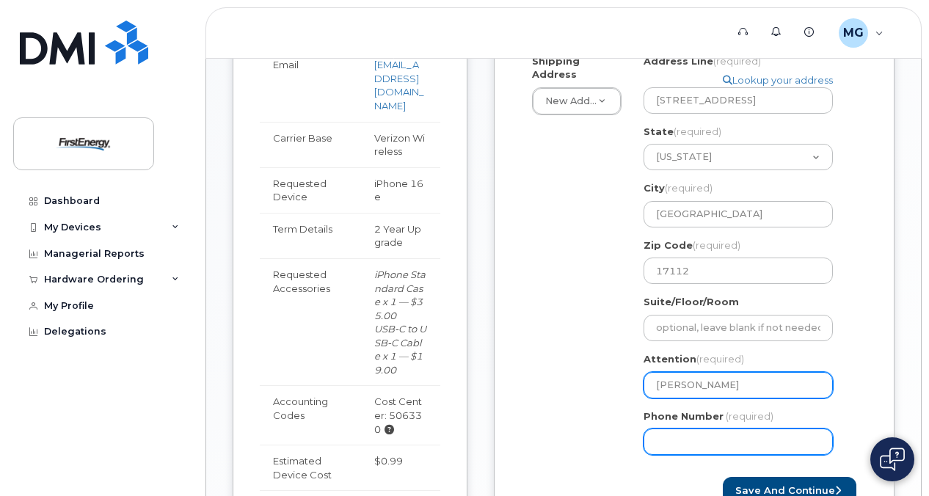
type input "Matt Gregorits"
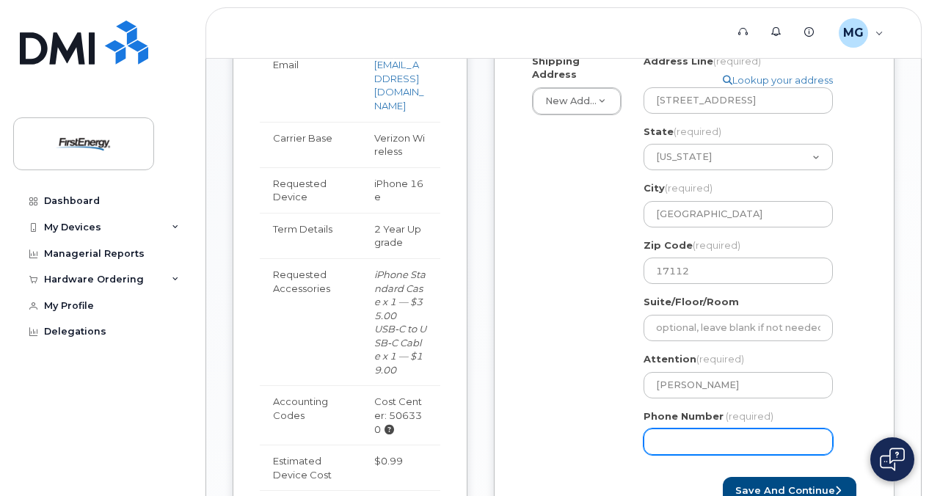
click at [715, 437] on input "Phone Number" at bounding box center [738, 442] width 189 height 26
type input "717421217"
select select
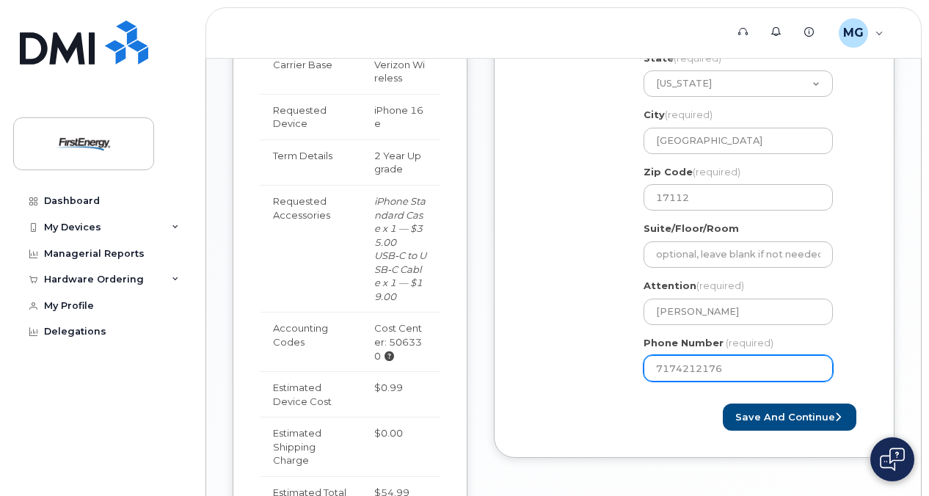
scroll to position [660, 0]
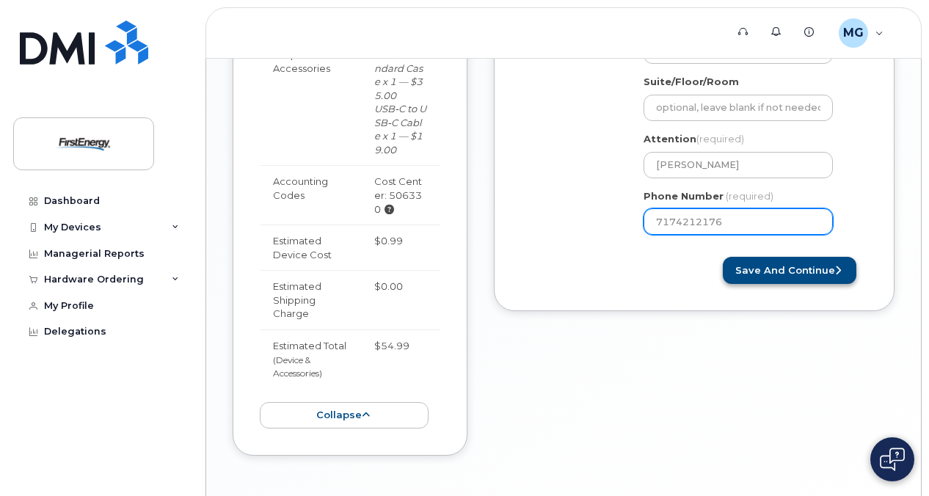
type input "7174212176"
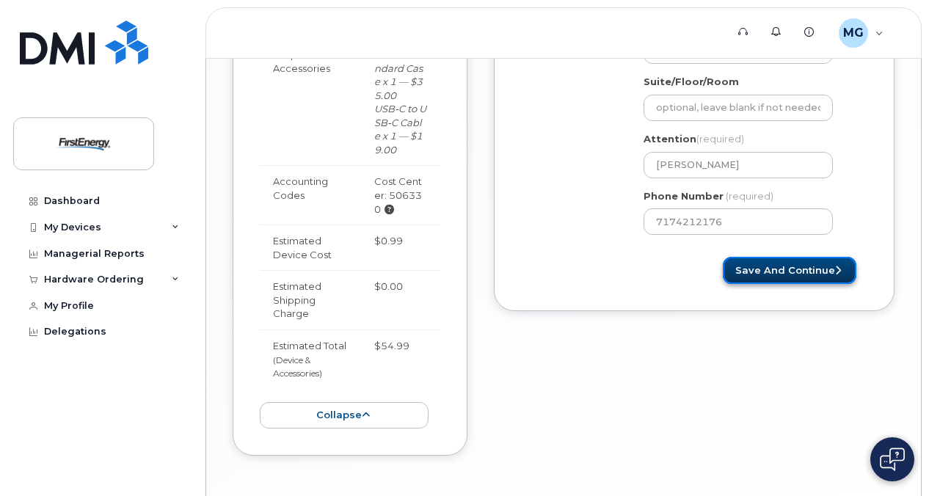
click at [793, 273] on button "Save and Continue" at bounding box center [790, 270] width 134 height 27
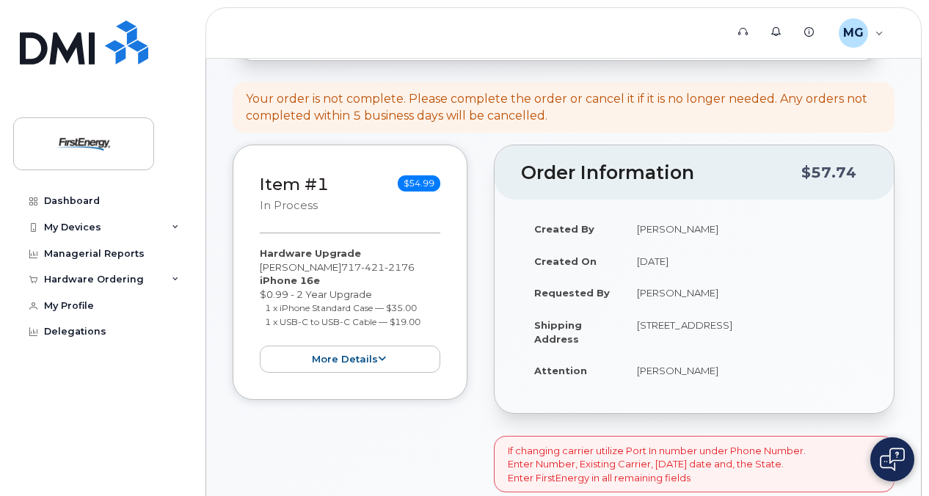
scroll to position [73, 0]
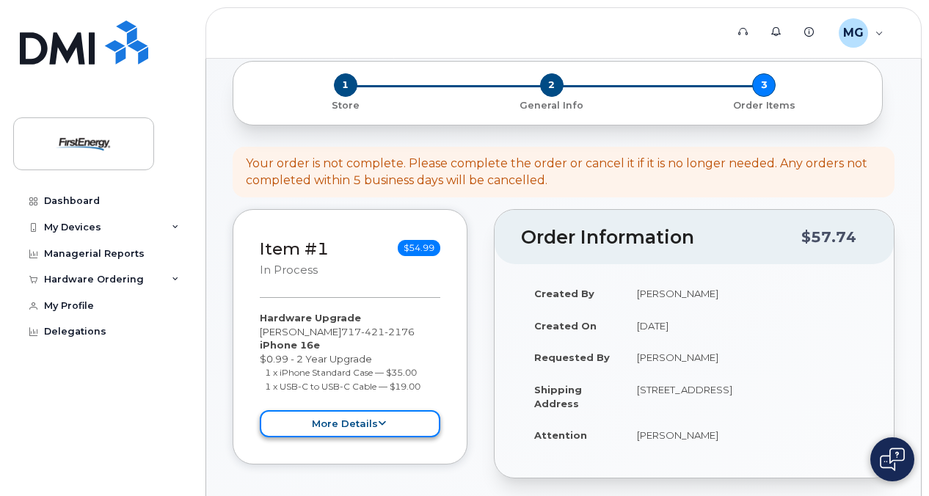
click at [365, 419] on button "more details" at bounding box center [350, 423] width 181 height 27
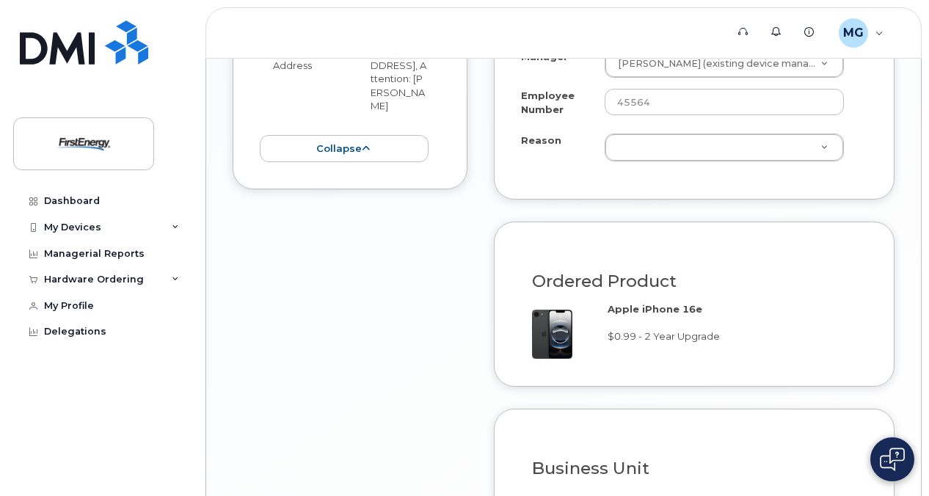
scroll to position [807, 0]
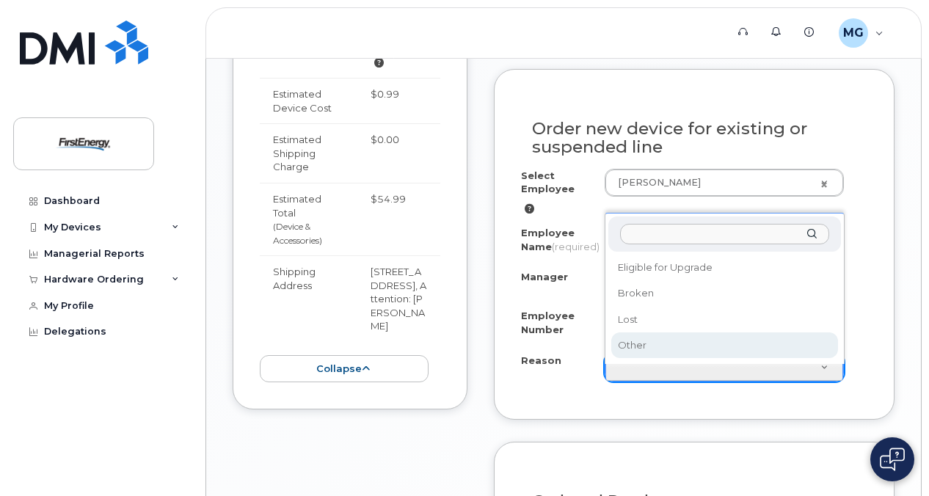
select select "other"
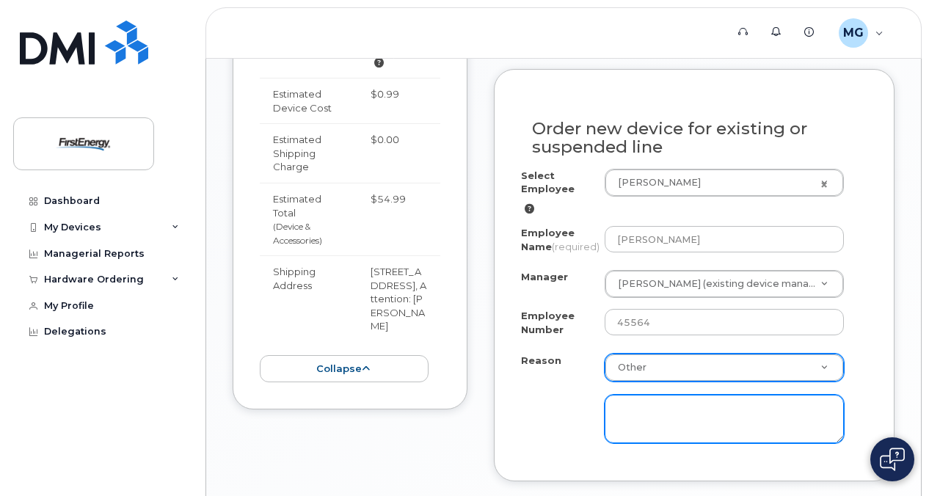
click at [667, 423] on textarea at bounding box center [724, 419] width 239 height 48
type textarea "O"
type textarea "c"
type textarea "C"
click at [803, 405] on textarea at bounding box center [724, 419] width 239 height 48
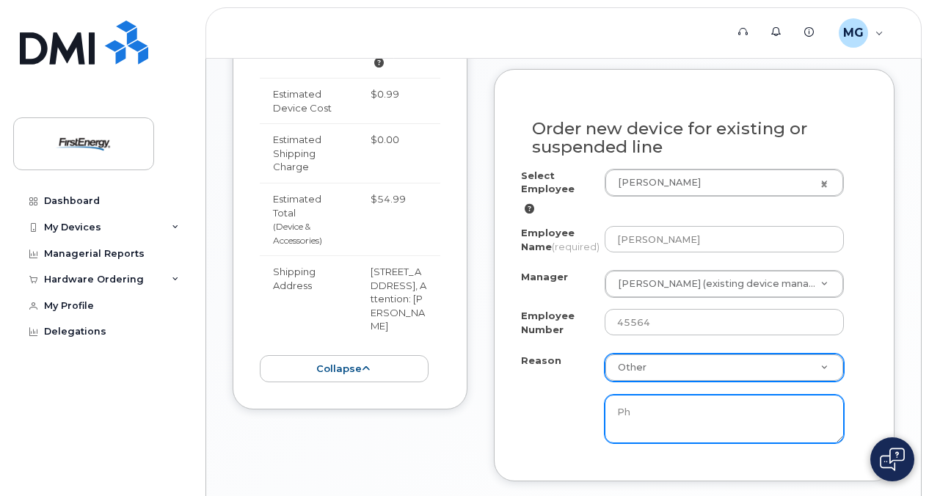
type textarea "P"
drag, startPoint x: 790, startPoint y: 419, endPoint x: 773, endPoint y: 427, distance: 18.0
click at [773, 427] on textarea "Excessive overheating of current phone." at bounding box center [724, 419] width 239 height 48
click at [794, 424] on textarea "Excessive overheating of current phone." at bounding box center [724, 419] width 239 height 48
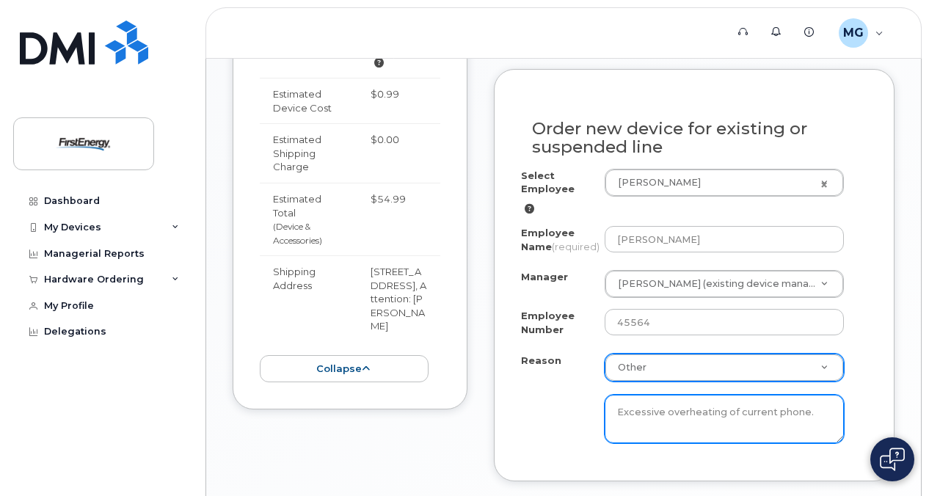
click at [817, 420] on textarea "Excessive overheating of current phone." at bounding box center [724, 419] width 239 height 48
drag, startPoint x: 818, startPoint y: 421, endPoint x: 600, endPoint y: 440, distance: 218.8
click at [605, 443] on div "Excessive overheating of current phone" at bounding box center [724, 413] width 239 height 62
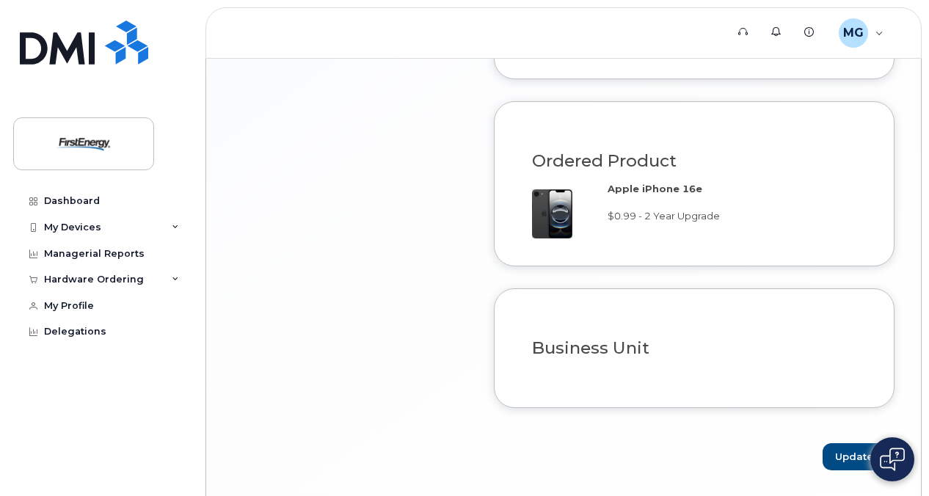
scroll to position [1263, 0]
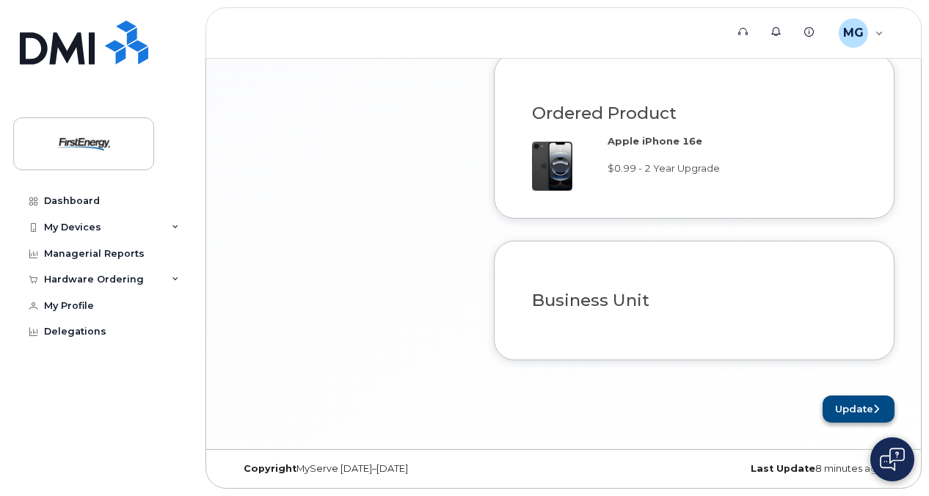
type textarea "Current device excessive overheating when charging and poor battery life"
click at [849, 405] on button "Update" at bounding box center [859, 409] width 72 height 27
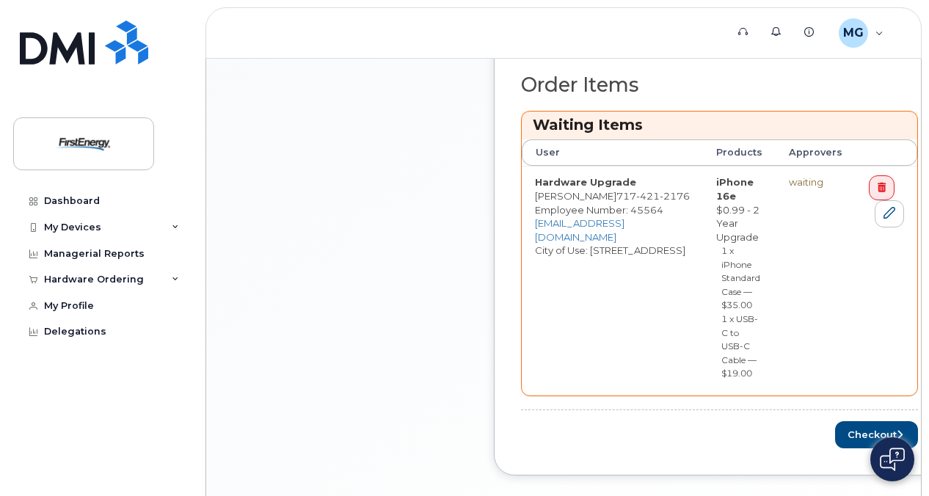
scroll to position [671, 0]
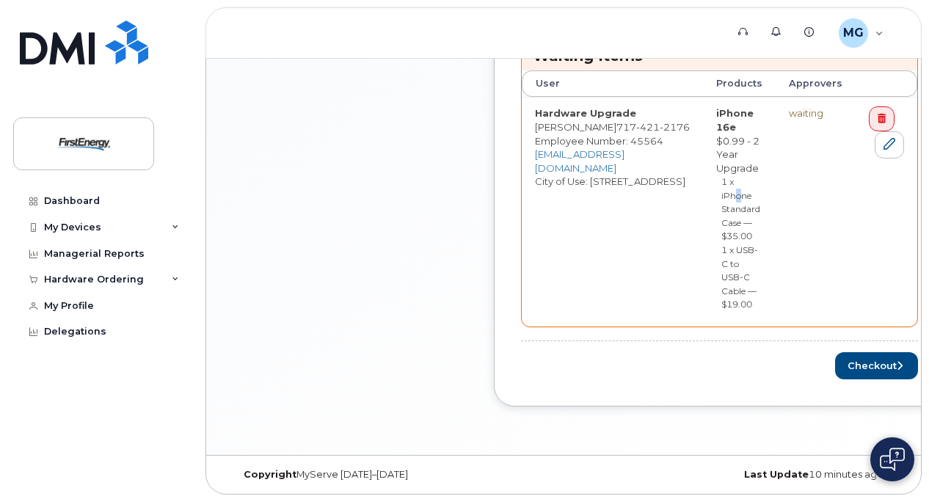
click at [738, 192] on small "1 x iPhone Standard Case — $35.00" at bounding box center [740, 208] width 39 height 65
drag, startPoint x: 738, startPoint y: 192, endPoint x: 806, endPoint y: 260, distance: 95.5
click at [806, 258] on td "waiting" at bounding box center [816, 211] width 80 height 229
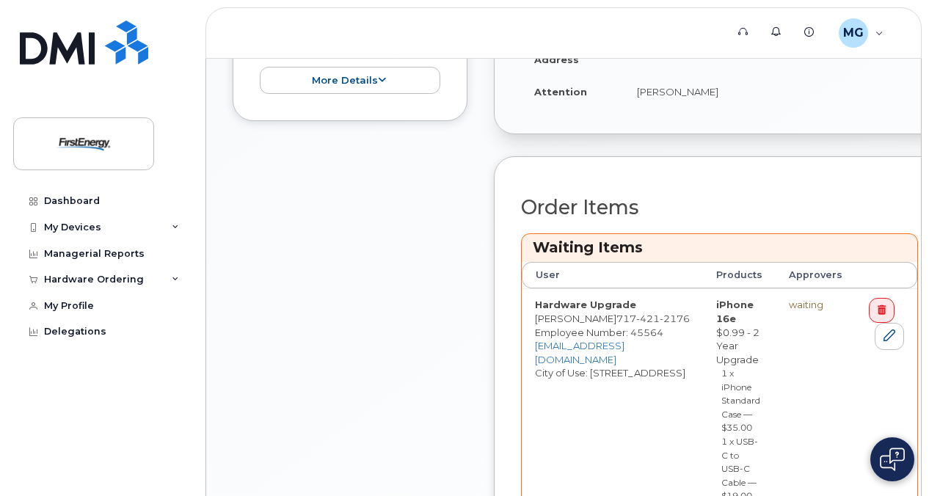
scroll to position [451, 0]
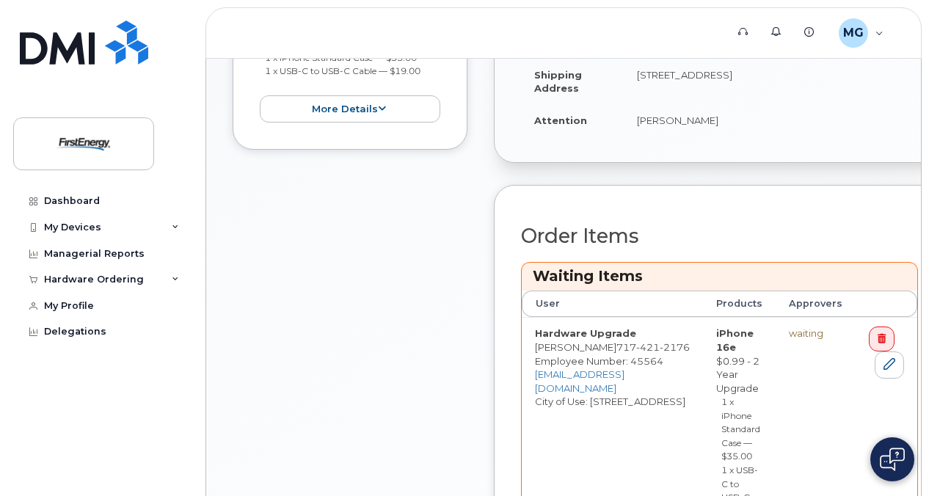
click at [800, 272] on h3 "Waiting Items" at bounding box center [720, 276] width 374 height 20
click at [878, 361] on link at bounding box center [889, 365] width 29 height 27
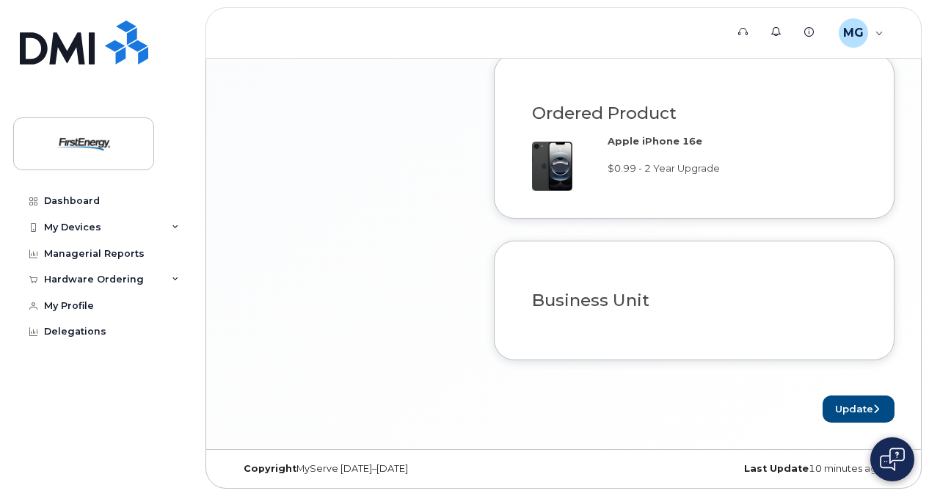
scroll to position [1263, 0]
click at [630, 296] on h3 "Business Unit" at bounding box center [694, 300] width 324 height 18
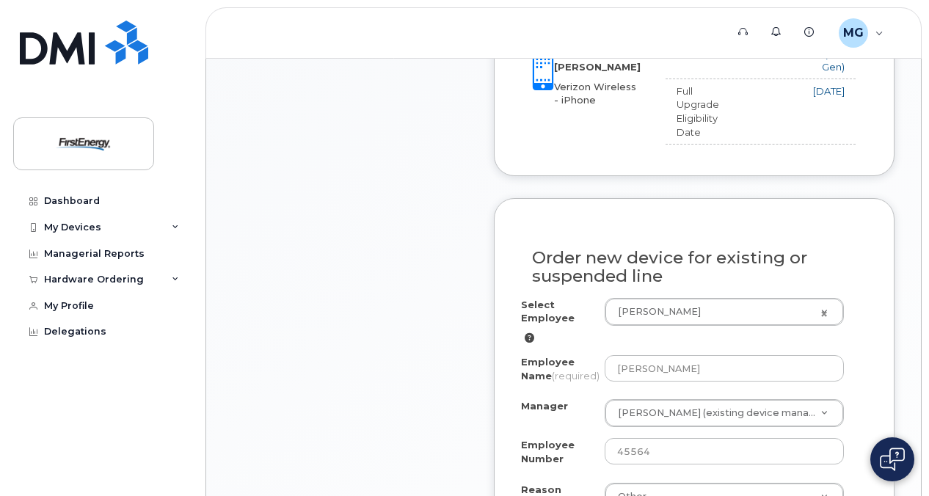
scroll to position [881, 0]
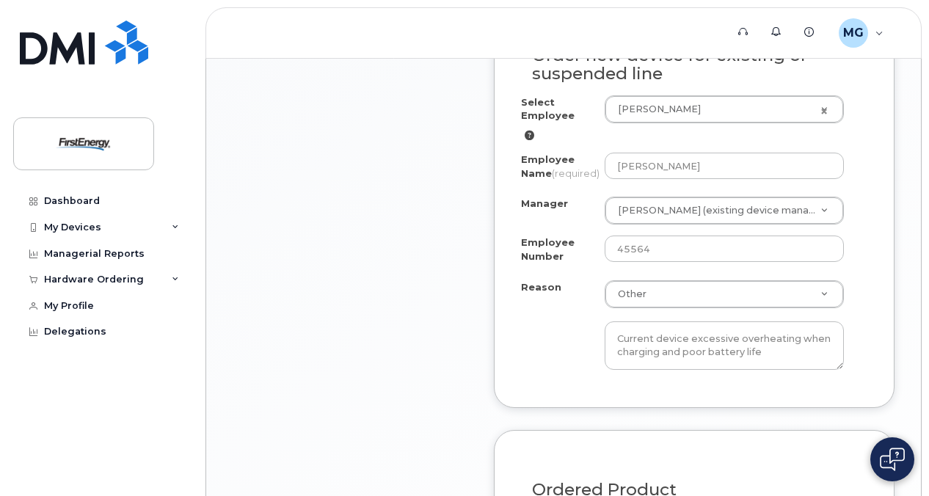
click at [529, 131] on icon at bounding box center [530, 136] width 10 height 10
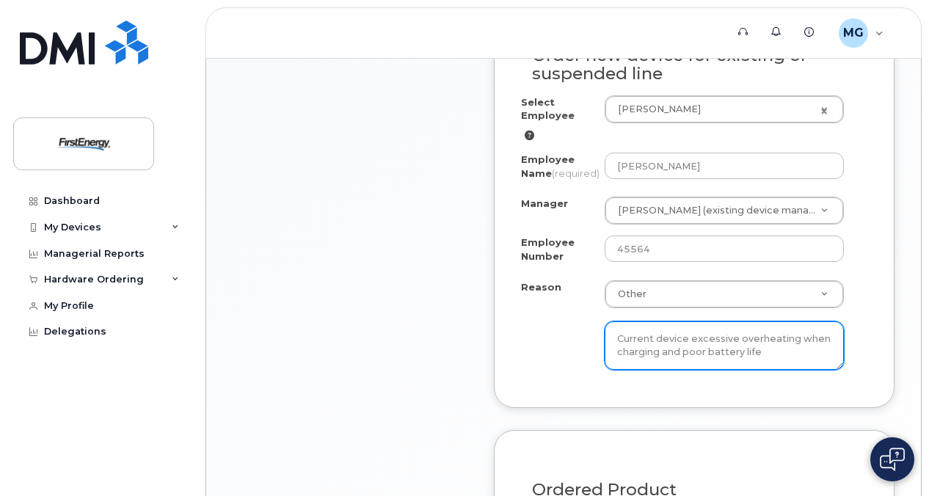
scroll to position [1263, 0]
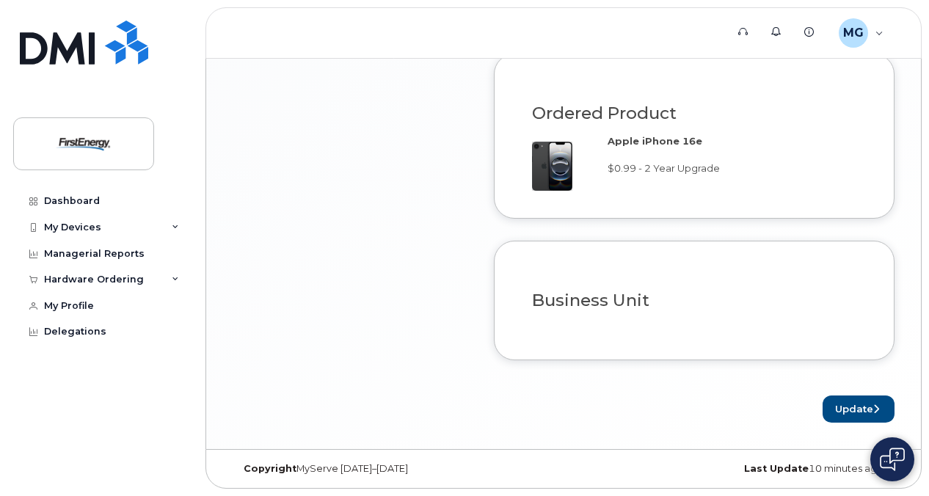
click at [604, 292] on h3 "Business Unit" at bounding box center [694, 300] width 324 height 18
click at [656, 184] on div "Apple iPhone 16e $0.99 - 2 Year Upgrade" at bounding box center [694, 162] width 346 height 57
drag, startPoint x: 656, startPoint y: 184, endPoint x: 613, endPoint y: 106, distance: 89.3
click at [613, 106] on h3 "Ordered Product" at bounding box center [694, 113] width 324 height 18
click at [874, 404] on button "Update" at bounding box center [859, 409] width 72 height 27
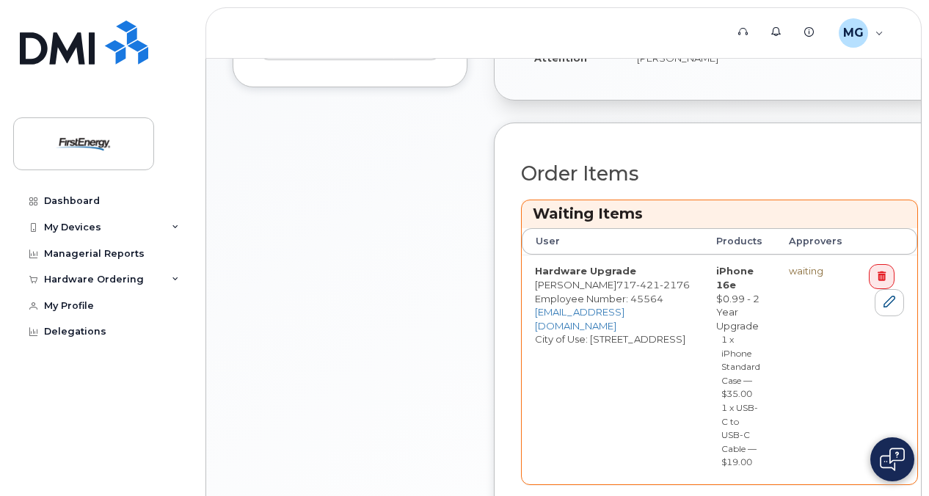
scroll to position [671, 0]
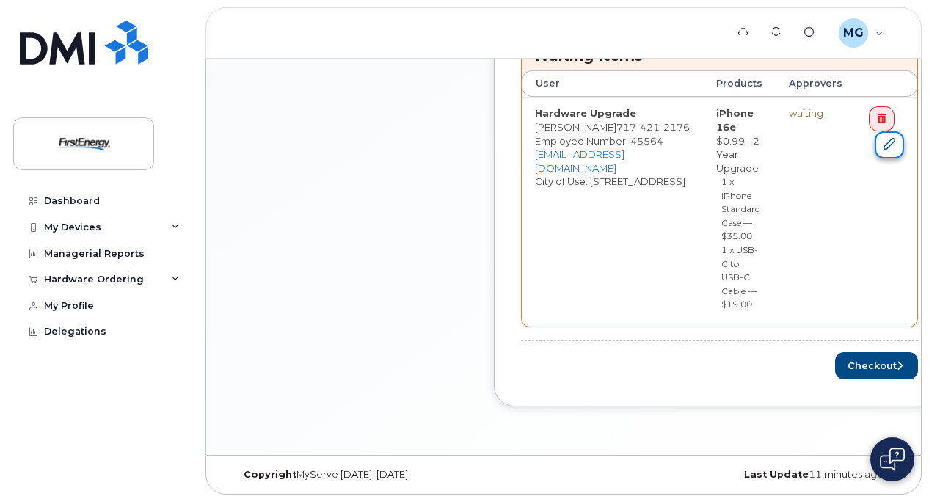
click at [887, 142] on icon at bounding box center [890, 144] width 12 height 12
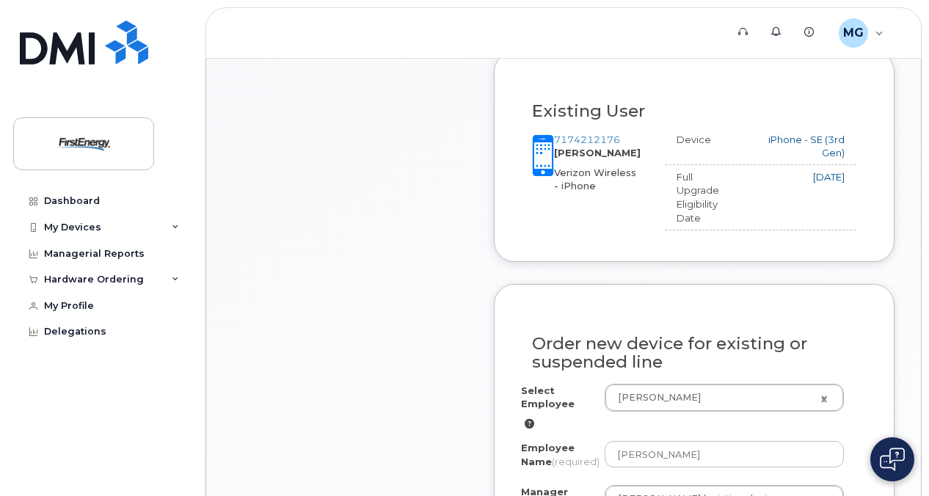
scroll to position [529, 0]
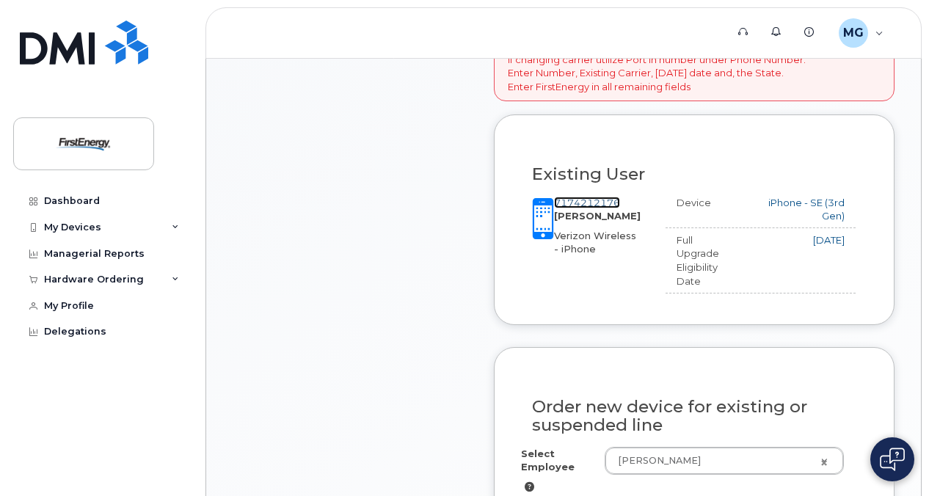
click at [571, 202] on link "7174212176" at bounding box center [587, 203] width 66 height 12
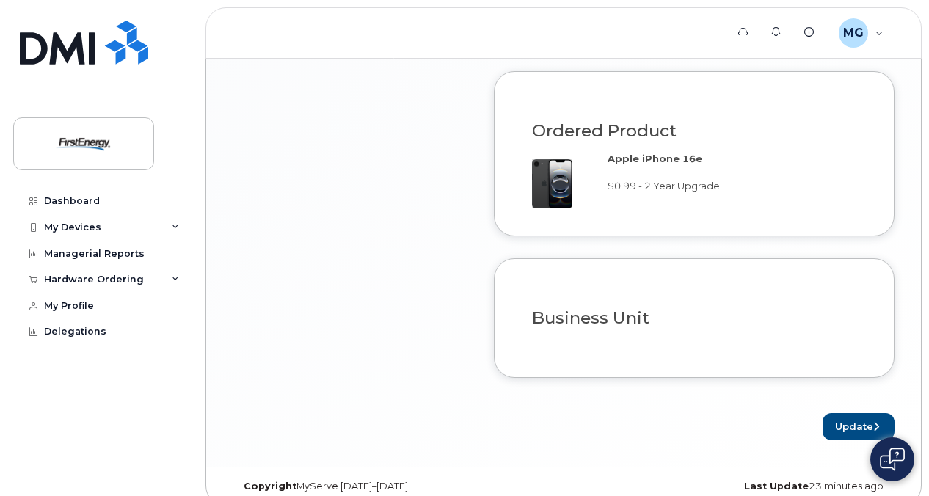
scroll to position [1263, 0]
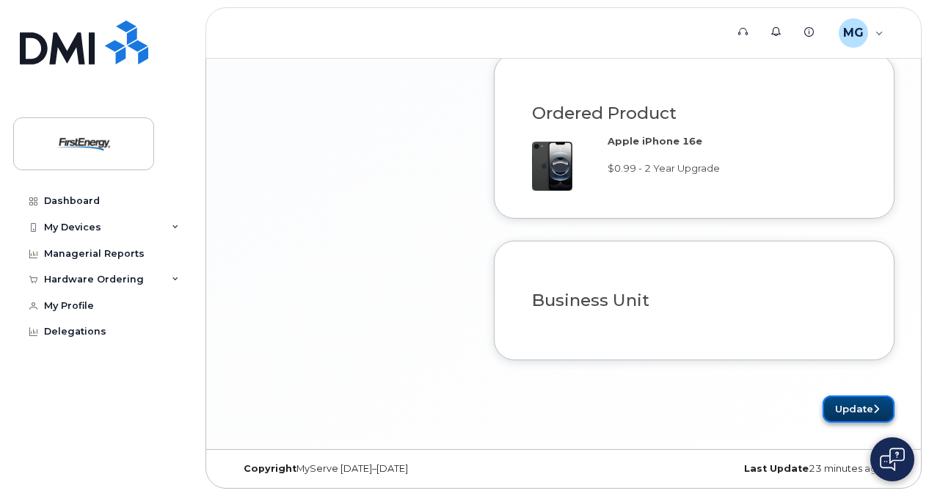
click at [867, 396] on button "Update" at bounding box center [859, 409] width 72 height 27
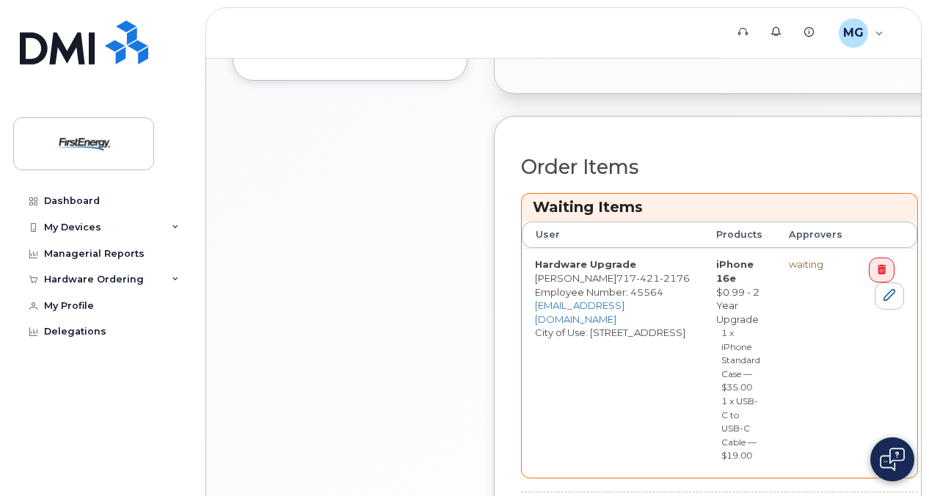
scroll to position [671, 0]
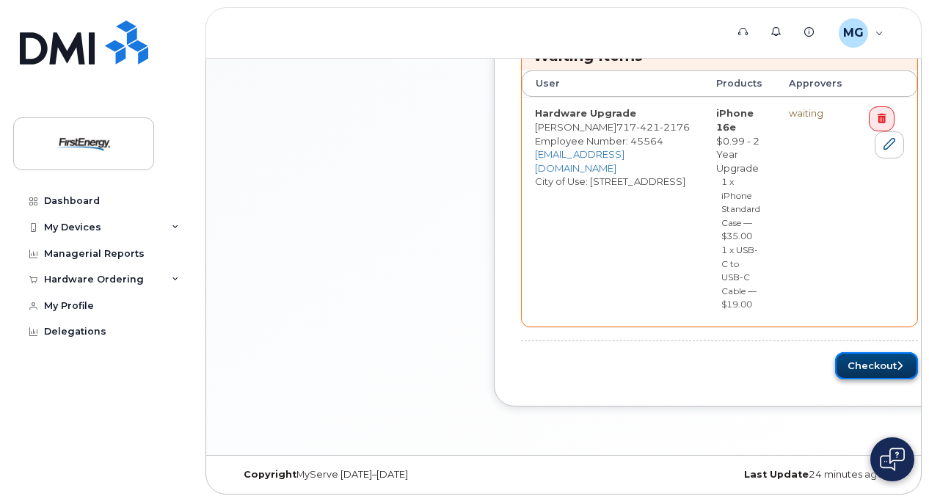
click at [872, 369] on button "Checkout" at bounding box center [876, 365] width 83 height 27
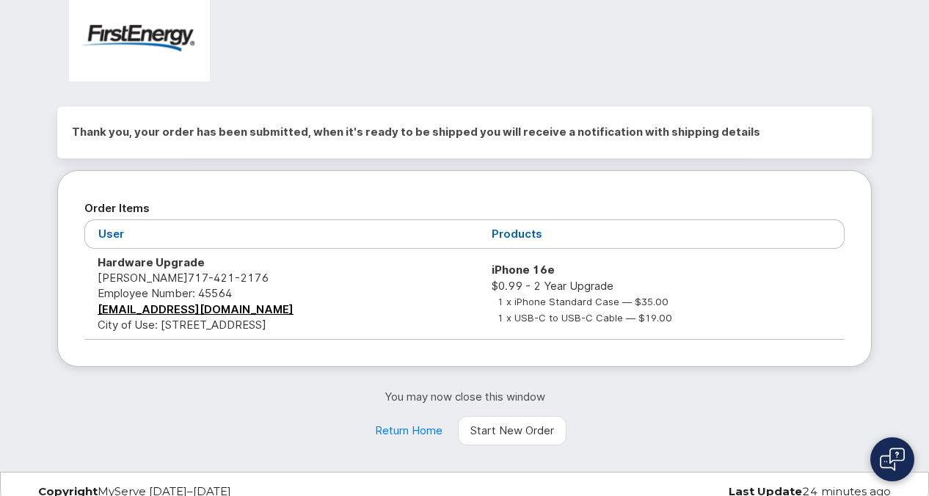
scroll to position [59, 0]
